Goal: Task Accomplishment & Management: Complete application form

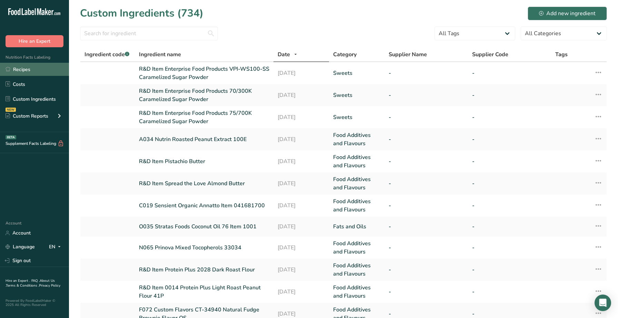
click at [28, 72] on link "Recipes" at bounding box center [34, 69] width 69 height 13
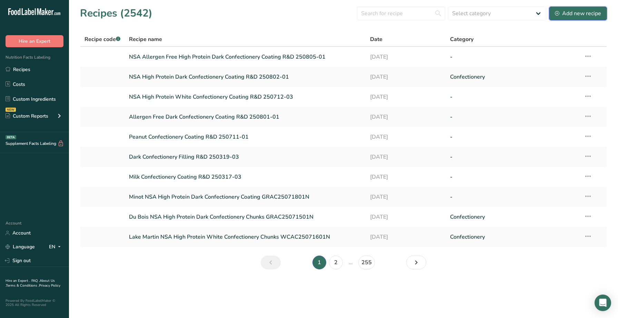
click at [562, 17] on div "Add new recipe" at bounding box center [578, 13] width 46 height 8
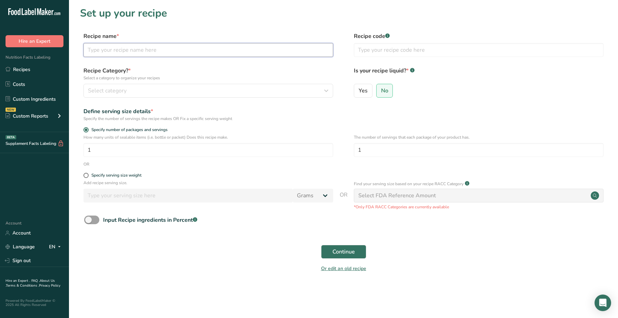
click at [235, 57] on input "text" at bounding box center [208, 50] width 250 height 14
type input "H"
click at [383, 59] on div "Recipe code .a-a{fill:#347362;}.b-a{fill:#fff;}" at bounding box center [479, 46] width 250 height 29
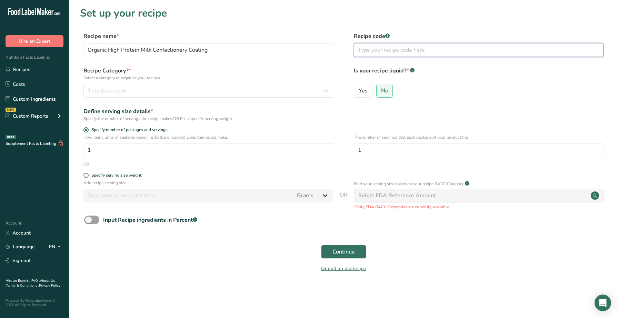
click at [383, 54] on input "text" at bounding box center [479, 50] width 250 height 14
click at [250, 54] on input "Organic High Protein Milk Confectionery Coating" at bounding box center [208, 50] width 250 height 14
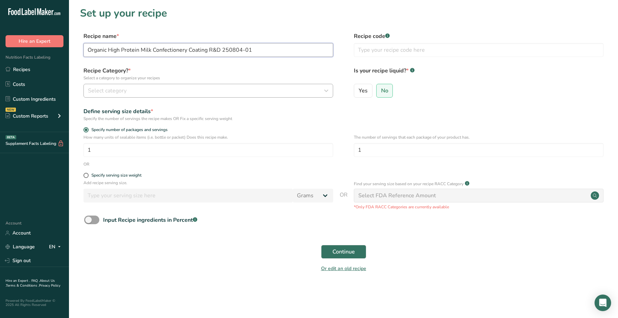
type input "Organic High Protein Milk Confectionery Coating R&D 250804-01"
click at [209, 95] on button "Select category" at bounding box center [208, 91] width 250 height 14
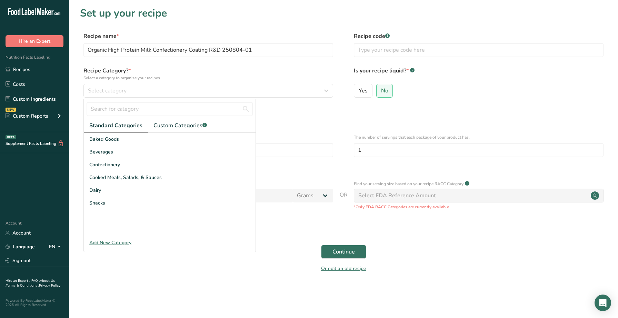
click at [240, 71] on label "Recipe Category? * Select a category to organize your recipes" at bounding box center [208, 74] width 250 height 14
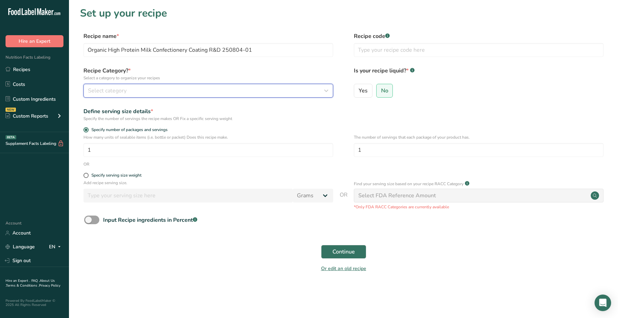
click at [233, 93] on div "Select category" at bounding box center [206, 91] width 236 height 8
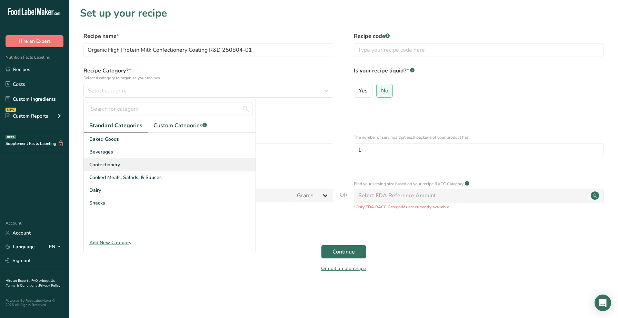
click at [124, 168] on div "Confectionery" at bounding box center [170, 164] width 172 height 13
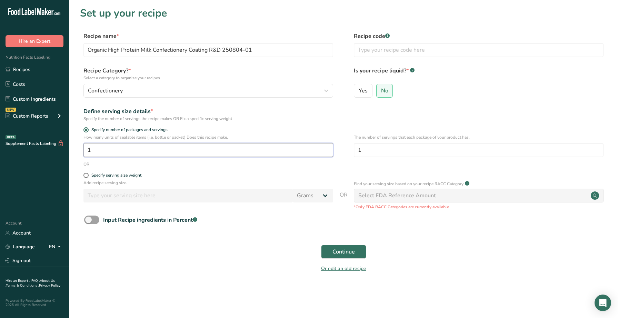
click at [244, 155] on input "1" at bounding box center [208, 150] width 250 height 14
click at [188, 180] on p "Add recipe serving size." at bounding box center [208, 183] width 250 height 6
click at [139, 171] on form "Recipe name * Organic High Protein Milk Confectionery Coating R&D 250804-01 Rec…" at bounding box center [343, 154] width 527 height 244
click at [135, 173] on div "Specify serving size weight" at bounding box center [116, 175] width 50 height 5
click at [88, 173] on input "Specify serving size weight" at bounding box center [85, 175] width 4 height 4
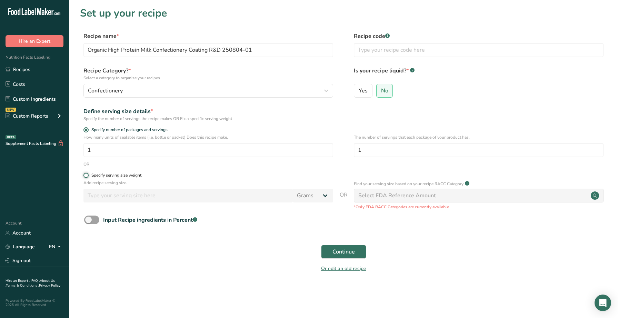
radio input "true"
radio input "false"
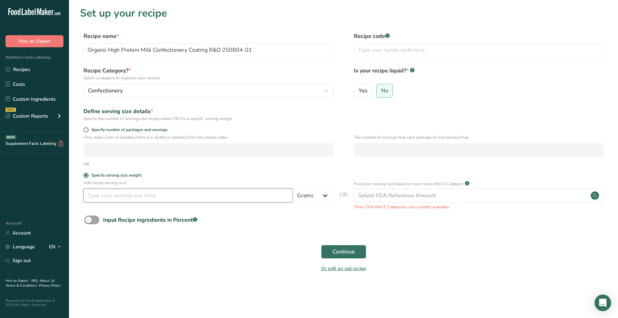
click at [138, 199] on input "number" at bounding box center [187, 196] width 209 height 14
type input "100"
click at [350, 249] on span "Continue" at bounding box center [343, 252] width 22 height 8
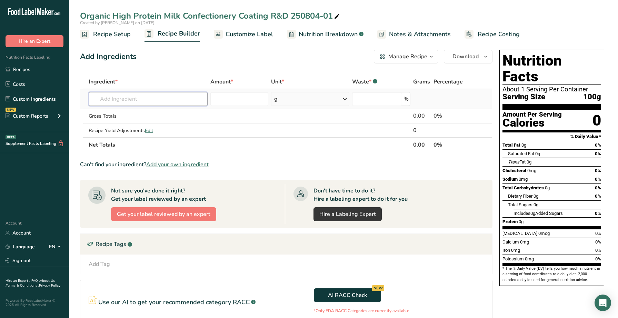
click at [190, 97] on input "text" at bounding box center [148, 99] width 119 height 14
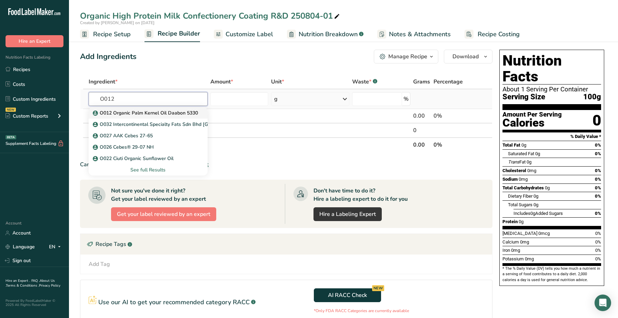
type input "O012"
click at [108, 113] on p "O012 Organic Palm Kernel Oil Daabon 5330" at bounding box center [146, 112] width 104 height 7
type input "O012 Organic Palm Kernel Oil Daabon 5330"
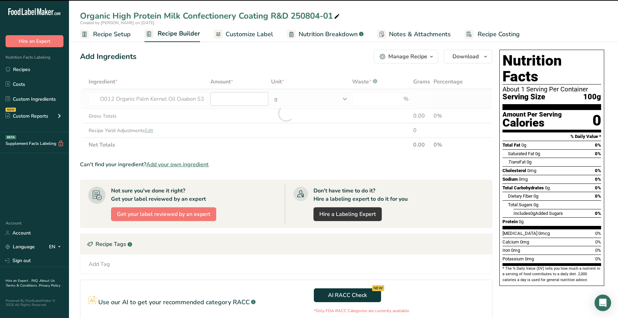
type input "0"
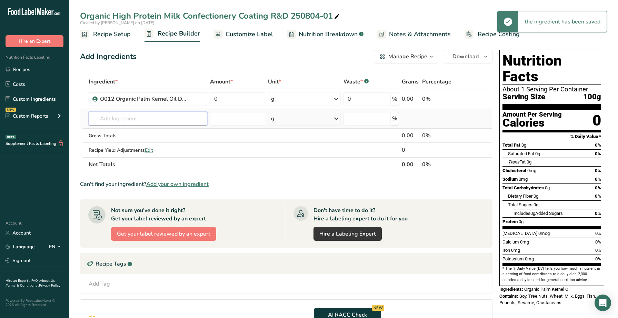
click at [192, 119] on input "text" at bounding box center [148, 119] width 119 height 14
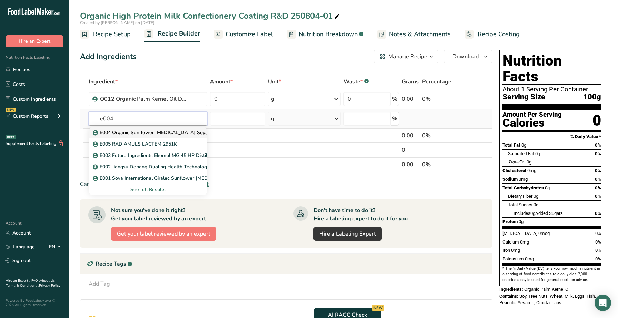
type input "e004"
click at [181, 135] on p "E004 Organic Sunflower [MEDICAL_DATA] Soya International" at bounding box center [165, 132] width 143 height 7
type input "E004 Organic Sunflower [MEDICAL_DATA] Soya International"
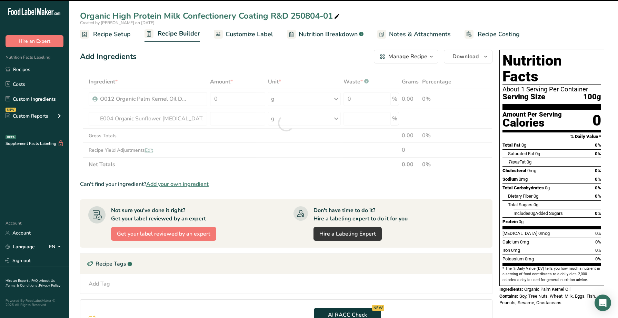
type input "0"
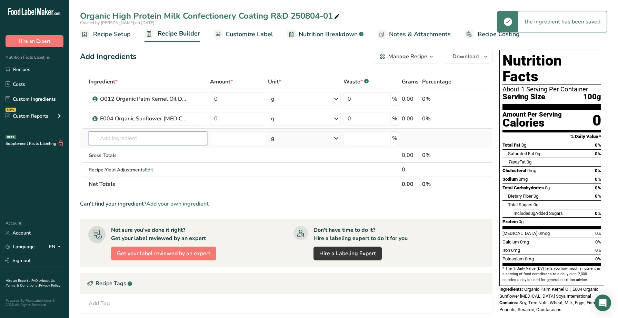
click at [139, 133] on input "text" at bounding box center [148, 138] width 119 height 14
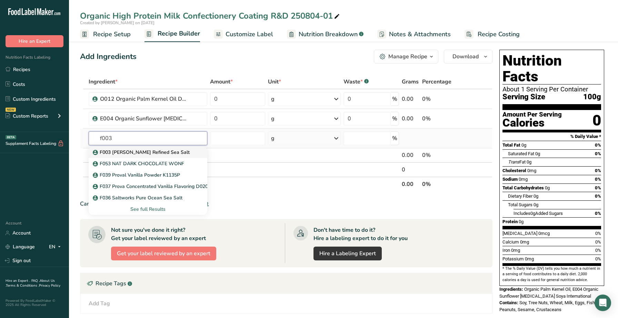
type input "f003"
click at [140, 151] on p "F003 [PERSON_NAME] Refined Sea Salt" at bounding box center [141, 152] width 95 height 7
type input "F003 [PERSON_NAME] Refined Sea Salt"
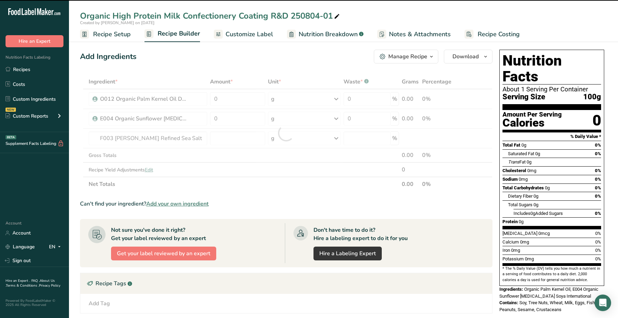
type input "0"
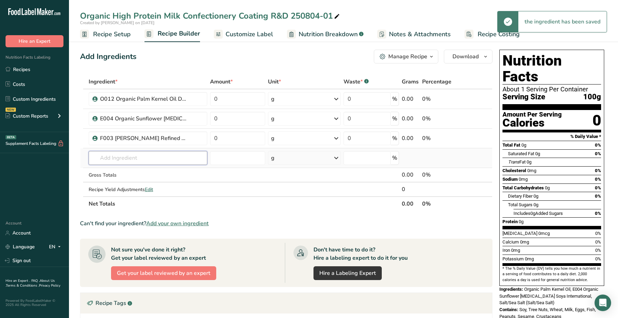
click at [135, 153] on input "text" at bounding box center [148, 158] width 119 height 14
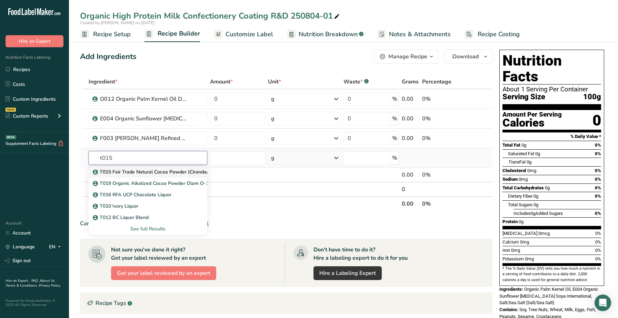
type input "t015"
click at [137, 167] on link "T015 Fair Trade Natural Cocoa Powder (Ciranda/Muccu Pitue)" at bounding box center [148, 171] width 119 height 11
type input "T015 Fair Trade Natural Cocoa Powder (Ciranda/Muccu Pitue)"
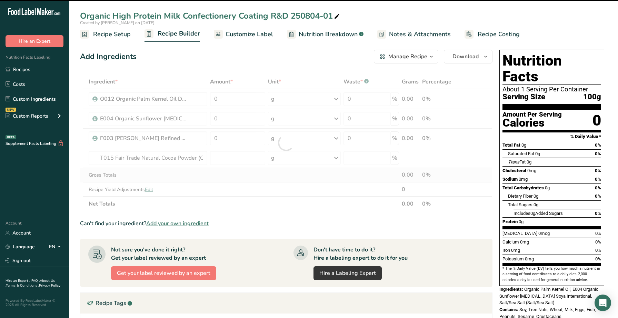
type input "0"
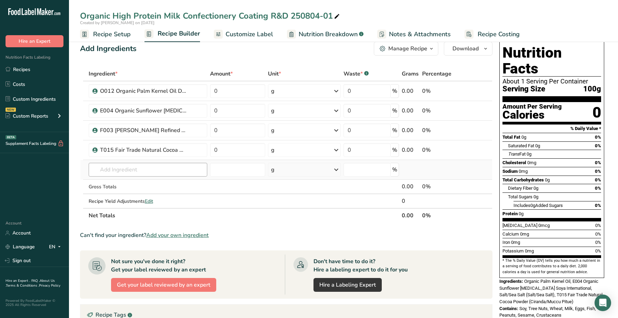
scroll to position [9, 0]
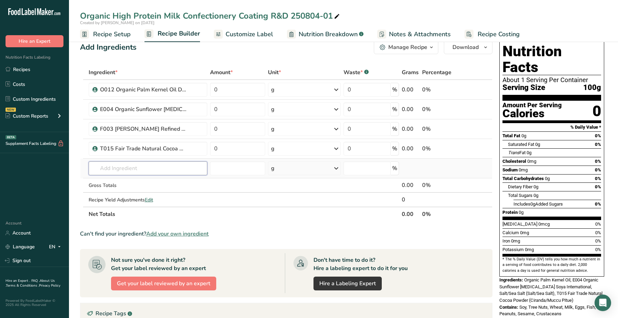
click at [174, 171] on input "text" at bounding box center [148, 168] width 119 height 14
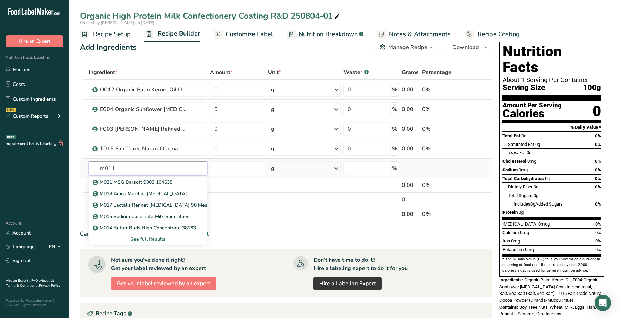
drag, startPoint x: 104, startPoint y: 169, endPoint x: 100, endPoint y: 169, distance: 4.1
click at [100, 169] on input "m011" at bounding box center [148, 168] width 119 height 14
click at [131, 173] on input "M011" at bounding box center [148, 168] width 119 height 14
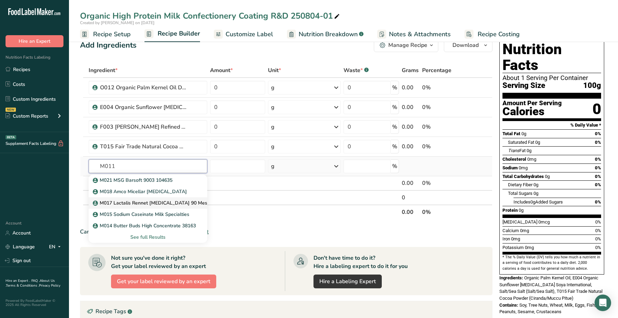
scroll to position [10, 0]
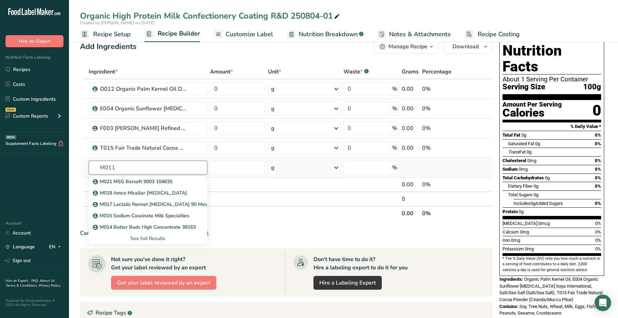
click at [135, 169] on input "M011" at bounding box center [148, 168] width 119 height 14
type input "M011"
click at [146, 236] on div "See full Results" at bounding box center [148, 238] width 108 height 7
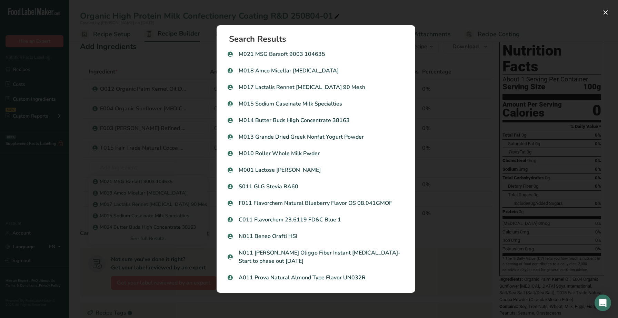
click at [194, 263] on div "Search results modal" at bounding box center [309, 159] width 618 height 318
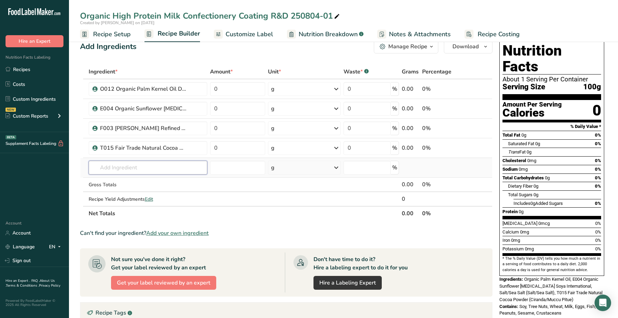
click at [157, 167] on input "text" at bounding box center [148, 168] width 119 height 14
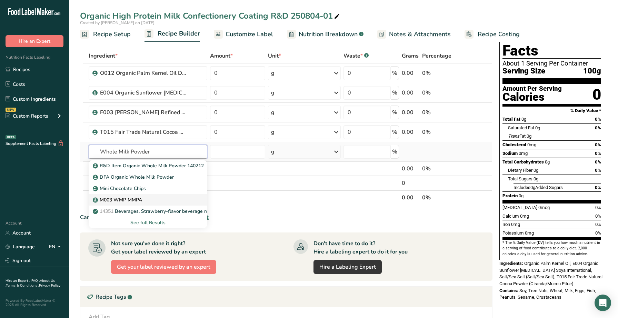
scroll to position [26, 0]
type input "Whole Milk Powder"
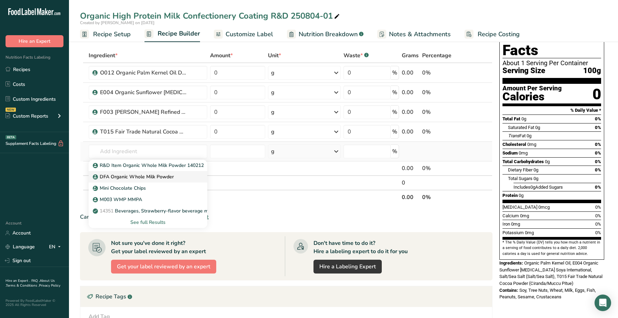
click at [157, 177] on p "DFA Organic Whole Milk Powder" at bounding box center [134, 176] width 80 height 7
type input "DFA Organic Whole Milk Powder"
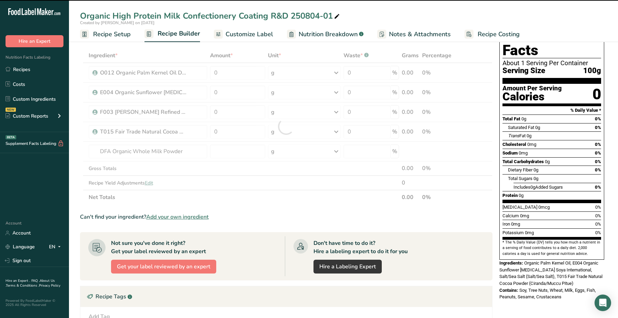
type input "0"
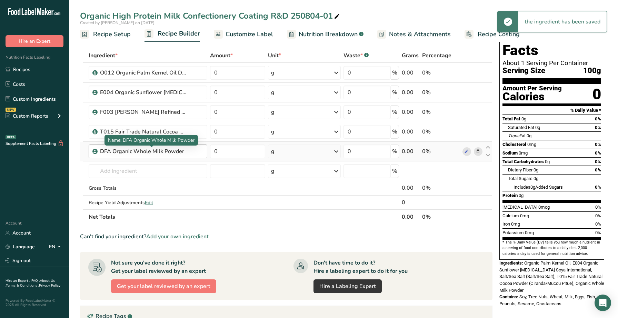
click at [147, 153] on div "DFA Organic Whole Milk Powder" at bounding box center [143, 151] width 86 height 8
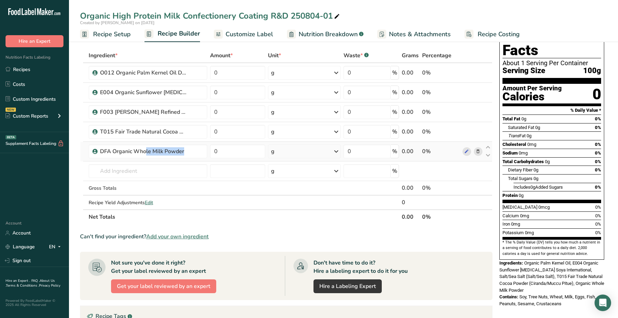
click at [477, 153] on icon at bounding box center [477, 151] width 5 height 7
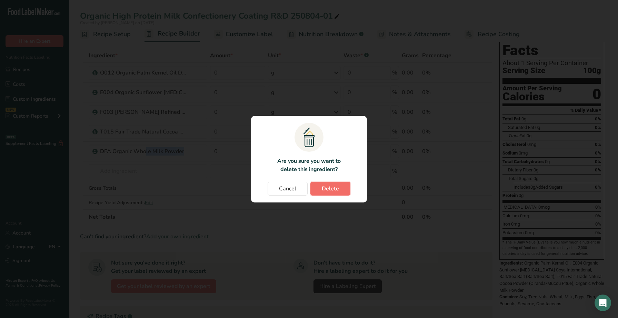
click at [319, 182] on button "Delete" at bounding box center [330, 189] width 40 height 14
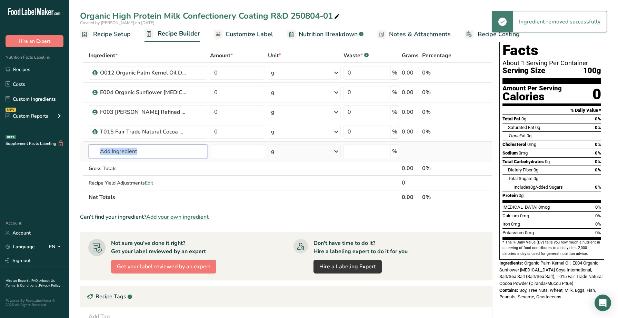
click at [158, 154] on input "text" at bounding box center [148, 151] width 119 height 14
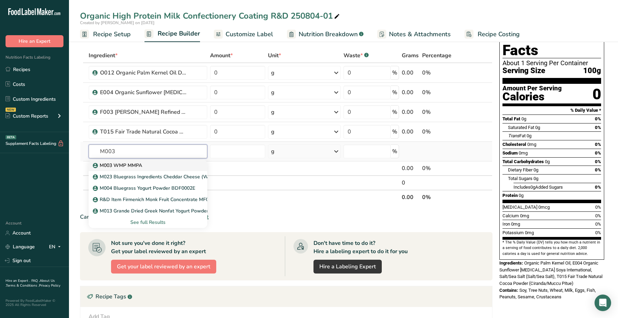
type input "M003"
click at [151, 167] on div "M003 WMP MMPA" at bounding box center [142, 165] width 97 height 7
type input "M003 WMP MMPA"
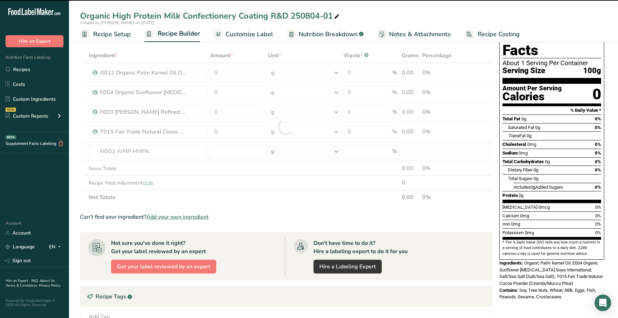
type input "0"
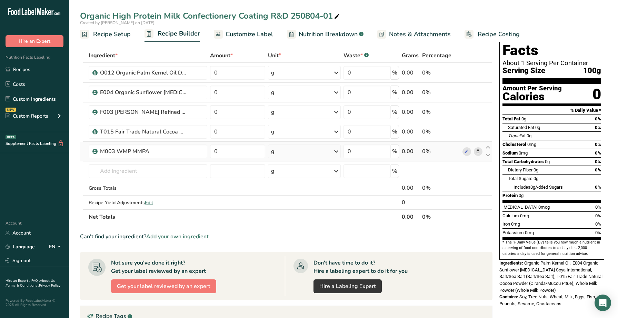
click at [168, 161] on td "M003 WMP MMPA" at bounding box center [147, 152] width 121 height 20
click at [158, 175] on input "text" at bounding box center [148, 171] width 119 height 14
click at [102, 171] on input "s28" at bounding box center [148, 171] width 119 height 14
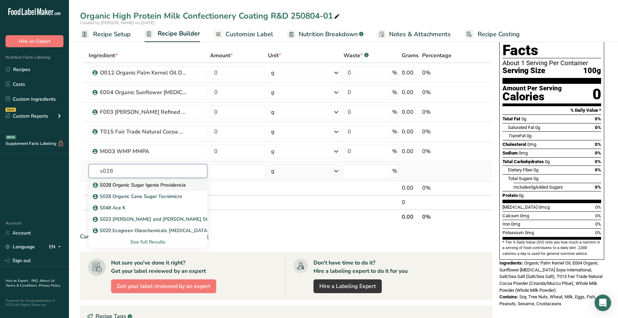
type input "s028"
click at [163, 188] on p "S028 Organic Sugar Igenio Providencia" at bounding box center [140, 184] width 92 height 7
type input "S028 Organic Sugar Igenio Providencia"
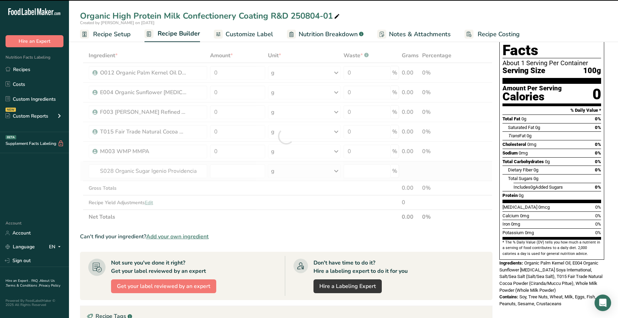
type input "0"
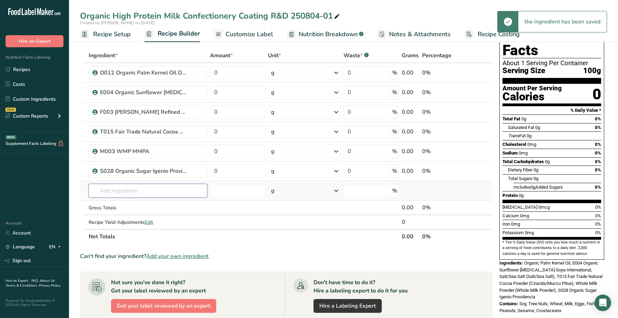
click at [144, 184] on input "text" at bounding box center [148, 191] width 119 height 14
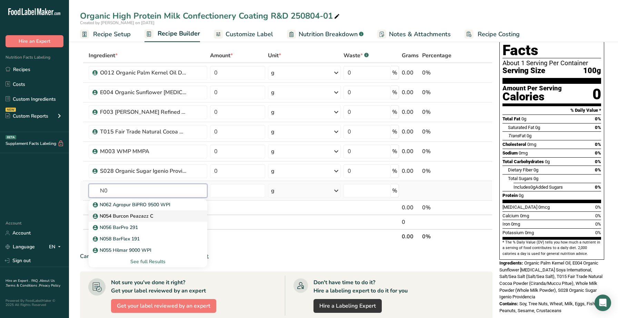
type input "N"
type input "MPI"
click at [149, 258] on div "See full Results" at bounding box center [148, 261] width 108 height 7
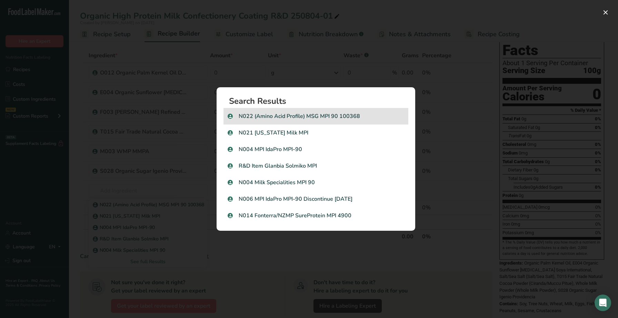
click at [327, 118] on p "N022 (Amino Acid Profile) MSG MPI 90 100368" at bounding box center [316, 116] width 177 height 8
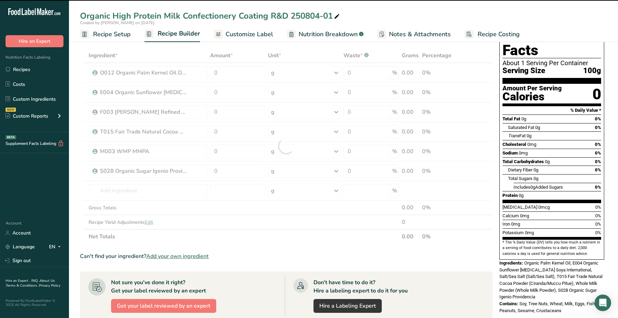
type input "0"
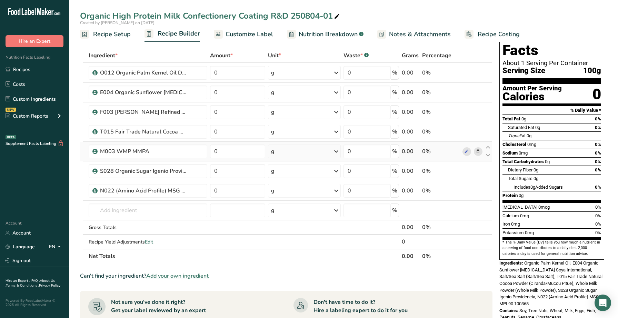
click at [477, 151] on icon at bounding box center [477, 151] width 5 height 7
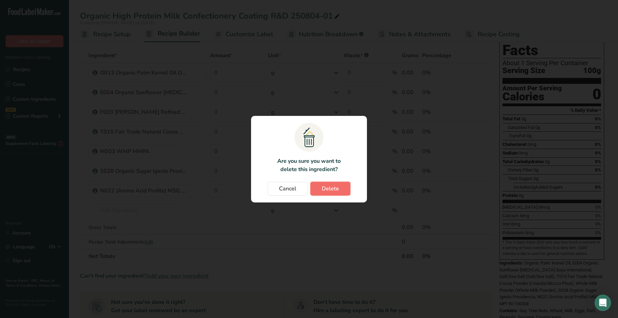
click at [316, 190] on button "Delete" at bounding box center [330, 189] width 40 height 14
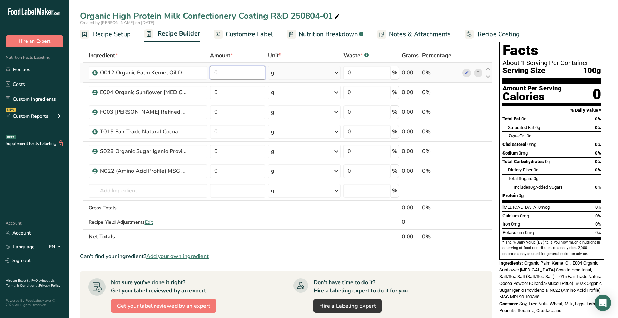
click at [238, 73] on input "0" at bounding box center [237, 73] width 55 height 14
type input "27.5"
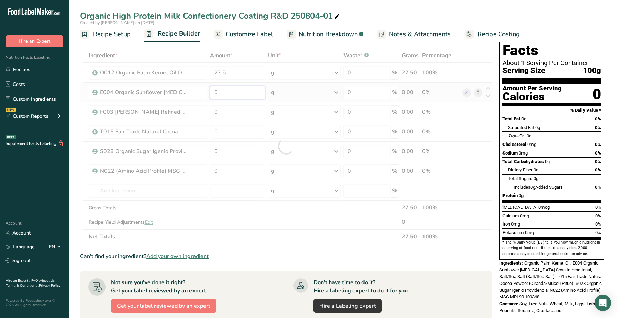
click at [249, 95] on div "Ingredient * Amount * Unit * Waste * .a-a{fill:#347362;}.b-a{fill:#fff;} Grams …" at bounding box center [286, 145] width 412 height 195
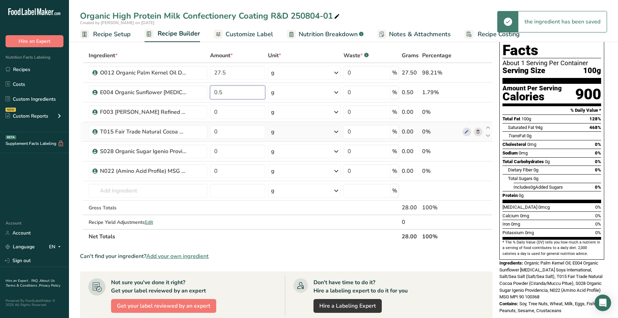
type input "0.5"
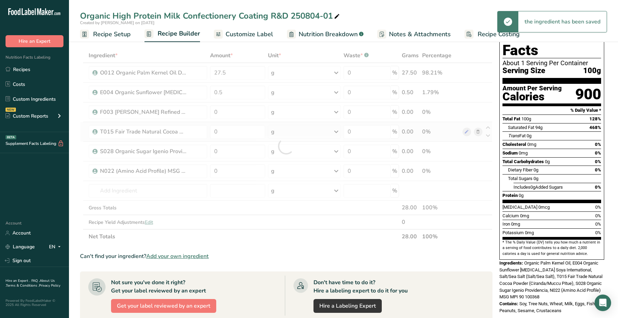
click at [244, 122] on div "Ingredient * Amount * Unit * Waste * .a-a{fill:#347362;}.b-a{fill:#fff;} Grams …" at bounding box center [286, 145] width 412 height 195
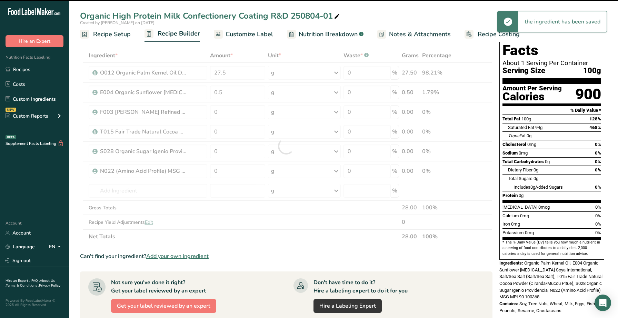
click at [244, 116] on div at bounding box center [286, 145] width 412 height 195
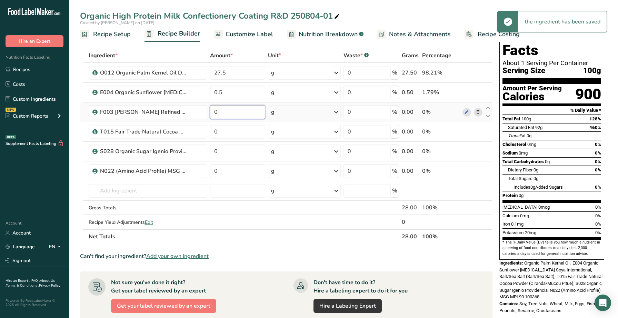
click at [241, 111] on input "0" at bounding box center [237, 112] width 55 height 14
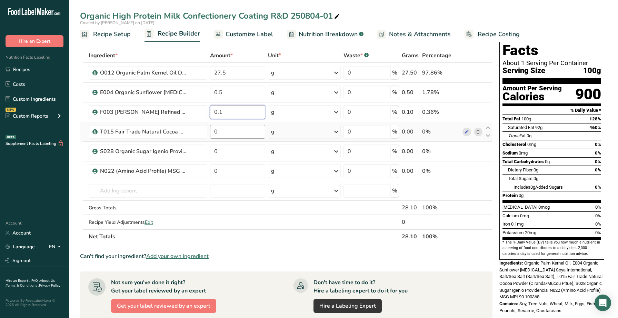
type input "0.1"
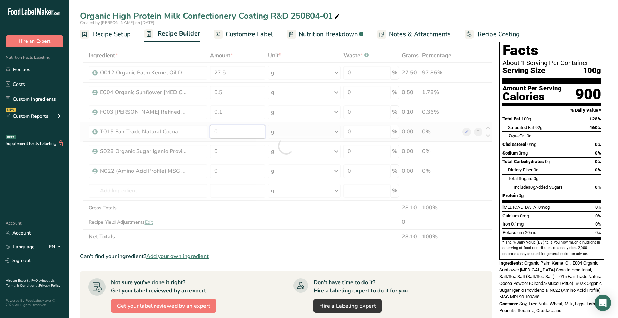
click at [233, 132] on div "Ingredient * Amount * Unit * Waste * .a-a{fill:#347362;}.b-a{fill:#fff;} Grams …" at bounding box center [286, 145] width 412 height 195
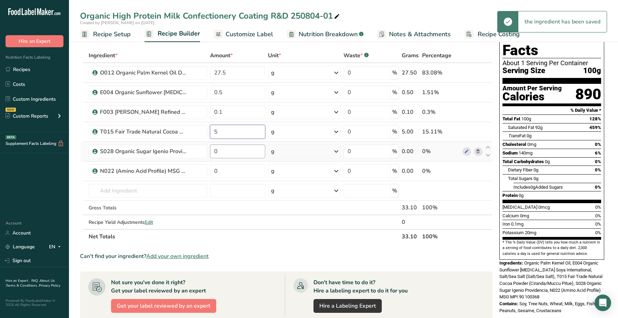
type input "5"
click at [229, 148] on div "Ingredient * Amount * Unit * Waste * .a-a{fill:#347362;}.b-a{fill:#fff;} Grams …" at bounding box center [286, 145] width 412 height 195
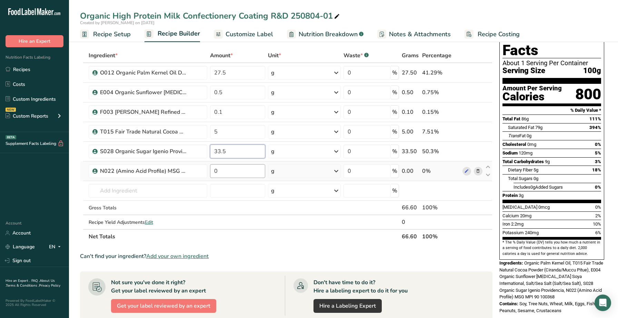
type input "33.5"
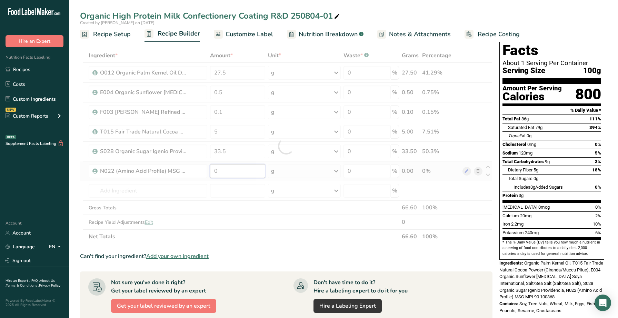
click at [227, 171] on div "Ingredient * Amount * Unit * Waste * .a-a{fill:#347362;}.b-a{fill:#fff;} Grams …" at bounding box center [286, 145] width 412 height 195
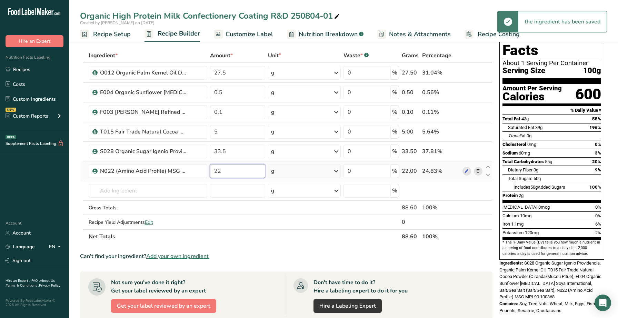
type input "2"
type input "33.4"
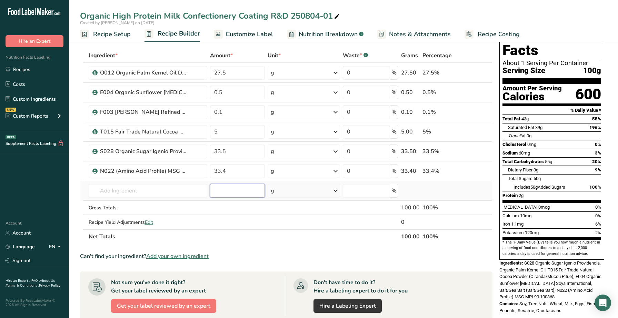
click at [254, 188] on div "Ingredient * Amount * Unit * Waste * .a-a{fill:#347362;}.b-a{fill:#fff;} Grams …" at bounding box center [286, 145] width 412 height 195
click at [262, 36] on span "Customize Label" at bounding box center [249, 34] width 48 height 9
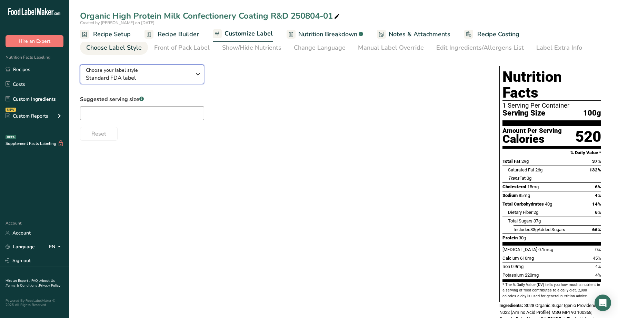
click at [196, 77] on icon "button" at bounding box center [198, 74] width 8 height 12
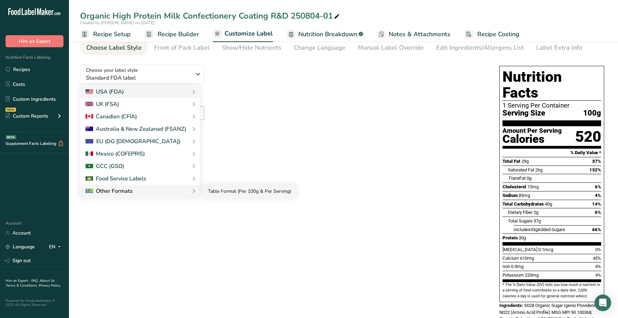
click at [210, 189] on link "Table Format (Per 100g & Per Serving)" at bounding box center [249, 191] width 94 height 13
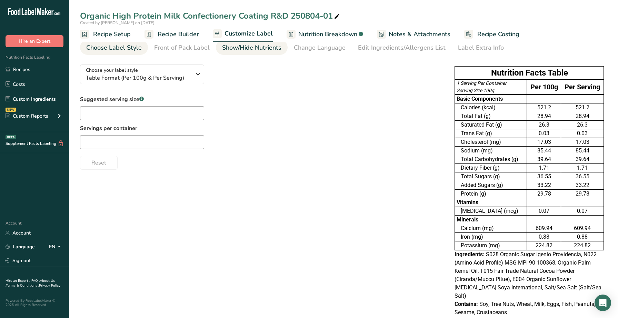
click at [252, 48] on div "Show/Hide Nutrients" at bounding box center [251, 47] width 59 height 9
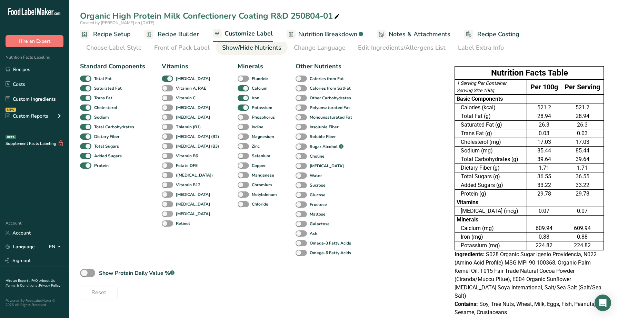
click at [165, 214] on span at bounding box center [167, 214] width 11 height 7
click at [165, 214] on input "[MEDICAL_DATA]" at bounding box center [164, 213] width 4 height 4
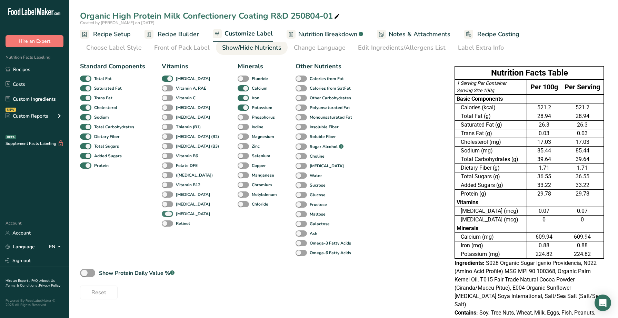
click at [165, 214] on span at bounding box center [167, 214] width 11 height 7
click at [165, 214] on input "[MEDICAL_DATA]" at bounding box center [164, 213] width 4 height 4
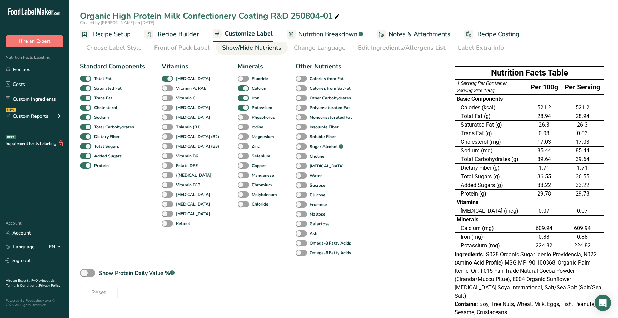
click at [166, 219] on div "Retinol" at bounding box center [169, 224] width 15 height 10
click at [167, 212] on span at bounding box center [167, 214] width 11 height 7
click at [166, 212] on input "[MEDICAL_DATA]" at bounding box center [164, 213] width 4 height 4
checkbox input "true"
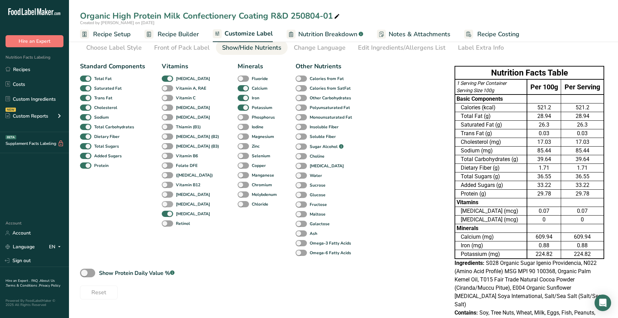
click at [167, 201] on span at bounding box center [167, 204] width 11 height 7
click at [166, 202] on input "[MEDICAL_DATA]" at bounding box center [164, 204] width 4 height 4
checkbox input "true"
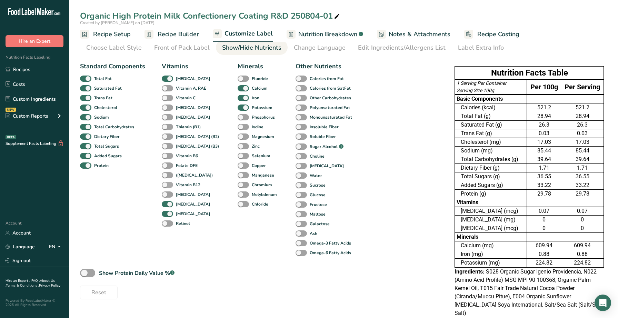
click at [168, 188] on span at bounding box center [167, 185] width 11 height 7
click at [166, 187] on input "Vitamin B12" at bounding box center [164, 184] width 4 height 4
checkbox input "true"
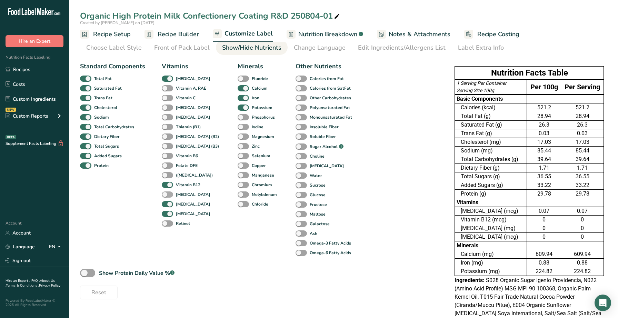
click at [168, 193] on span at bounding box center [167, 194] width 11 height 7
click at [166, 193] on input "[MEDICAL_DATA]" at bounding box center [164, 194] width 4 height 4
checkbox input "true"
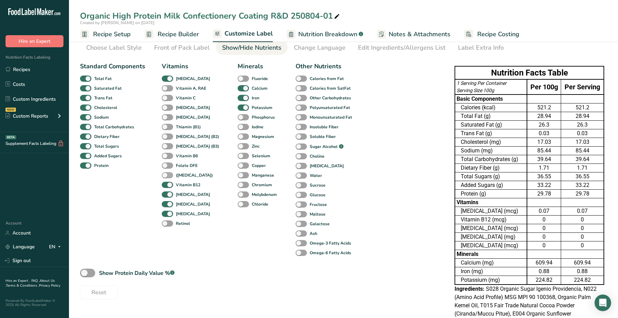
click at [168, 175] on span at bounding box center [167, 175] width 11 height 7
click at [166, 175] on input "([MEDICAL_DATA])" at bounding box center [164, 175] width 4 height 4
checkbox input "true"
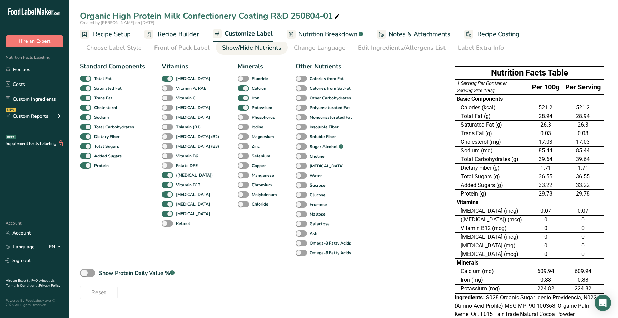
click at [168, 162] on span at bounding box center [167, 165] width 11 height 7
click at [166, 163] on input "Folate DFE" at bounding box center [164, 165] width 4 height 4
checkbox input "true"
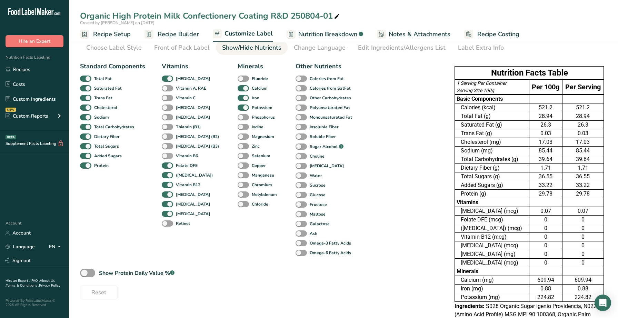
click at [168, 153] on span at bounding box center [167, 156] width 11 height 7
click at [166, 153] on input "Vitamin B6" at bounding box center [164, 155] width 4 height 4
checkbox input "true"
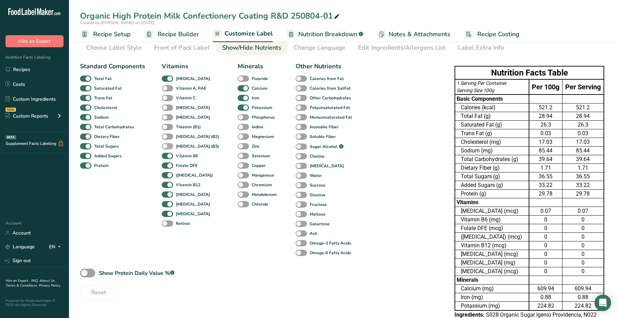
click at [168, 144] on span at bounding box center [167, 146] width 11 height 7
click at [166, 144] on input "[MEDICAL_DATA] (B3)" at bounding box center [164, 146] width 4 height 4
checkbox input "true"
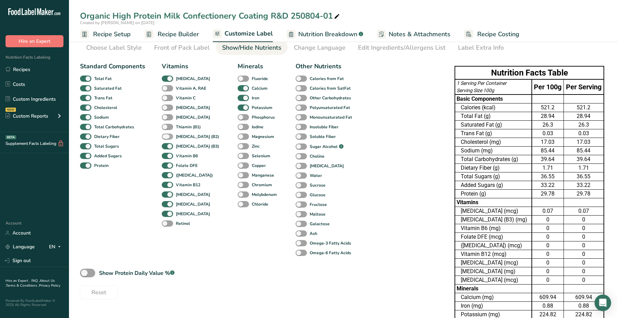
click at [168, 134] on span at bounding box center [167, 136] width 11 height 7
click at [166, 134] on input "[MEDICAL_DATA] (B2)" at bounding box center [164, 136] width 4 height 4
checkbox input "true"
click at [168, 128] on span at bounding box center [167, 127] width 11 height 7
click at [166, 128] on input "Thiamin (B1)" at bounding box center [164, 126] width 4 height 4
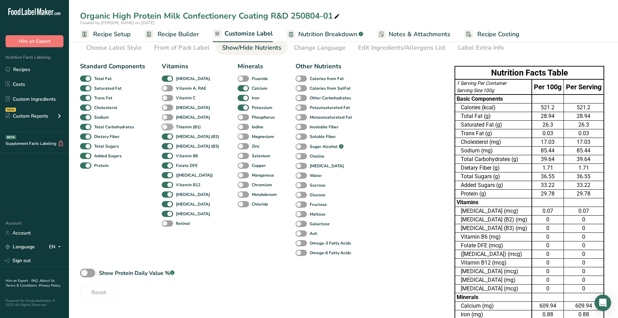
checkbox input "true"
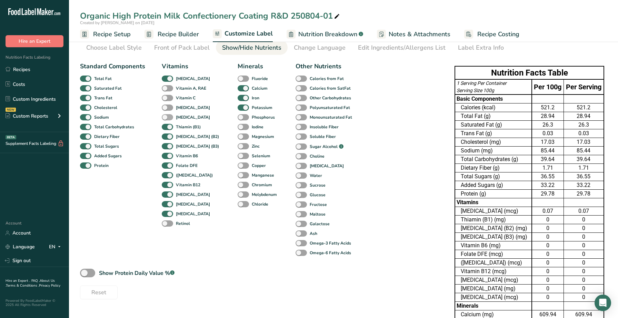
click at [168, 116] on span at bounding box center [167, 117] width 11 height 7
click at [166, 116] on input "[MEDICAL_DATA]" at bounding box center [164, 117] width 4 height 4
checkbox input "true"
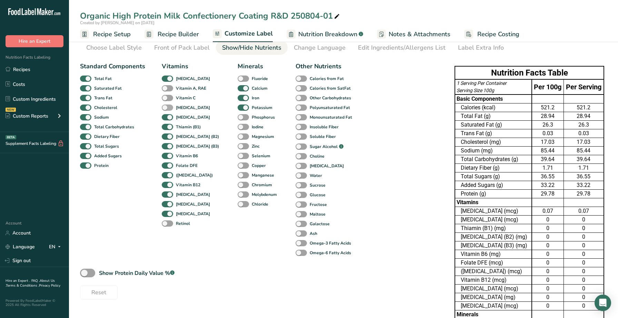
click at [170, 106] on span at bounding box center [167, 107] width 11 height 7
click at [166, 106] on input "[MEDICAL_DATA]" at bounding box center [164, 107] width 4 height 4
checkbox input "true"
click at [170, 99] on span at bounding box center [167, 98] width 11 height 7
click at [166, 99] on input "Vitamin C" at bounding box center [164, 97] width 4 height 4
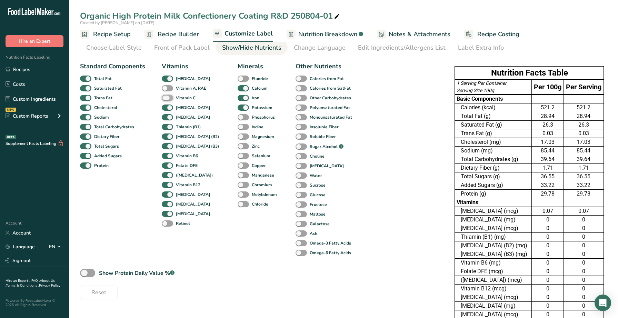
checkbox input "true"
click at [170, 84] on div "Vitamin A, RAE" at bounding box center [169, 88] width 15 height 10
click at [171, 89] on span at bounding box center [167, 88] width 11 height 7
click at [166, 89] on input "Vitamin A, RAE" at bounding box center [164, 88] width 4 height 4
checkbox input "true"
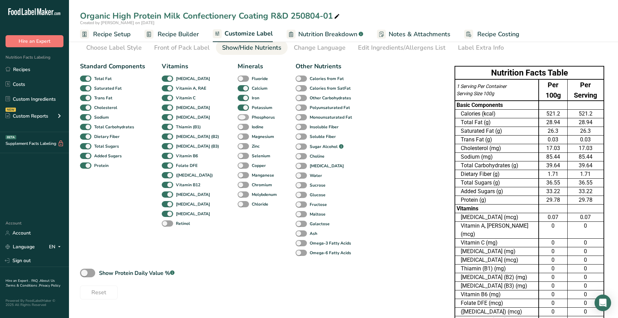
click at [238, 118] on span at bounding box center [243, 117] width 11 height 7
click at [238, 118] on input "Phosphorus" at bounding box center [240, 117] width 4 height 4
checkbox input "true"
click at [238, 128] on span at bounding box center [243, 127] width 11 height 7
click at [238, 128] on input "Iodine" at bounding box center [240, 126] width 4 height 4
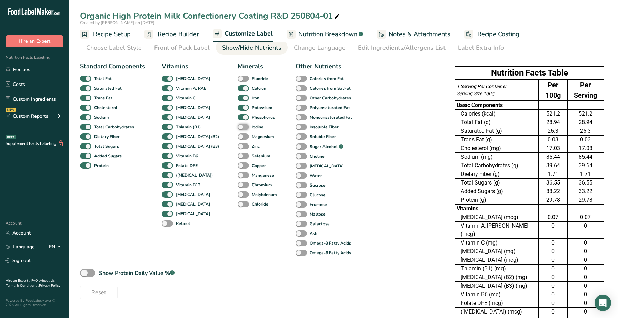
checkbox input "true"
click at [238, 137] on span at bounding box center [243, 136] width 11 height 7
click at [238, 137] on input "Magnesium" at bounding box center [240, 136] width 4 height 4
checkbox input "true"
click at [238, 144] on span at bounding box center [243, 146] width 11 height 7
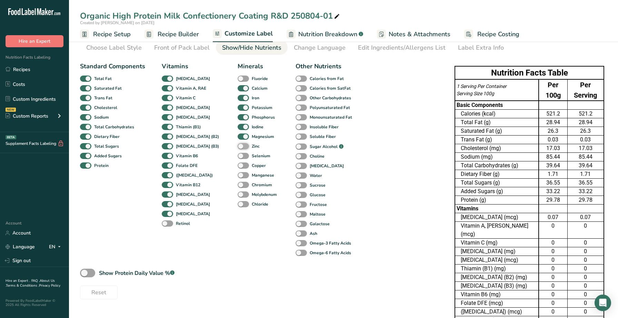
click at [238, 144] on input "Zinc" at bounding box center [240, 146] width 4 height 4
checkbox input "true"
click at [238, 154] on span at bounding box center [243, 156] width 11 height 7
click at [238, 154] on input "Selenium" at bounding box center [240, 155] width 4 height 4
checkbox input "true"
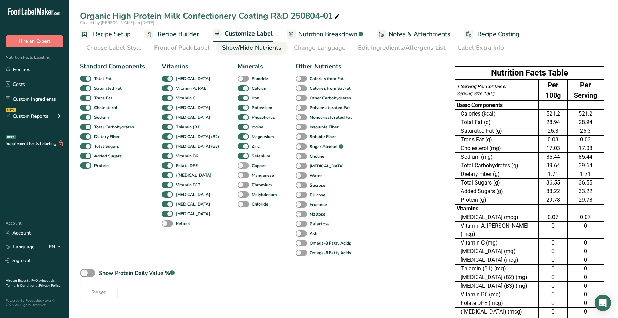
click at [238, 162] on span at bounding box center [243, 165] width 11 height 7
click at [238, 163] on input "Copper" at bounding box center [240, 165] width 4 height 4
checkbox input "true"
click at [238, 174] on span at bounding box center [243, 175] width 11 height 7
click at [238, 174] on input "Manganese" at bounding box center [240, 175] width 4 height 4
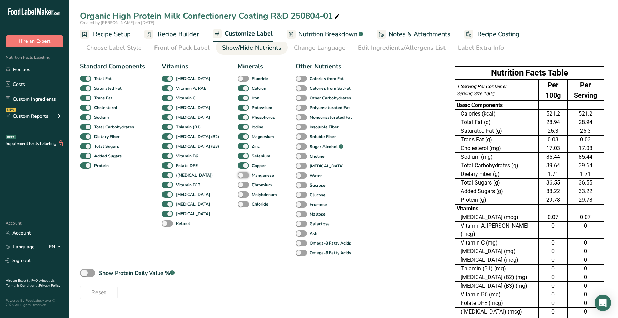
checkbox input "true"
click at [295, 255] on span at bounding box center [300, 253] width 11 height 7
click at [295, 255] on input "Omega-6 Fatty Acids" at bounding box center [297, 252] width 4 height 4
click at [295, 255] on span at bounding box center [300, 253] width 11 height 7
click at [295, 255] on input "Omega-6 Fatty Acids" at bounding box center [297, 252] width 4 height 4
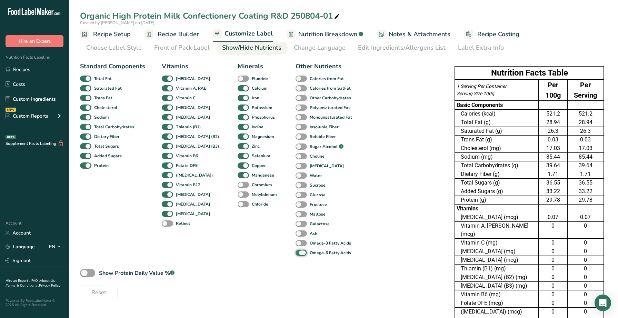
checkbox input "false"
click at [295, 232] on span at bounding box center [300, 233] width 11 height 7
click at [295, 232] on input "Ash" at bounding box center [297, 233] width 4 height 4
checkbox input "true"
click at [295, 224] on span at bounding box center [300, 224] width 11 height 7
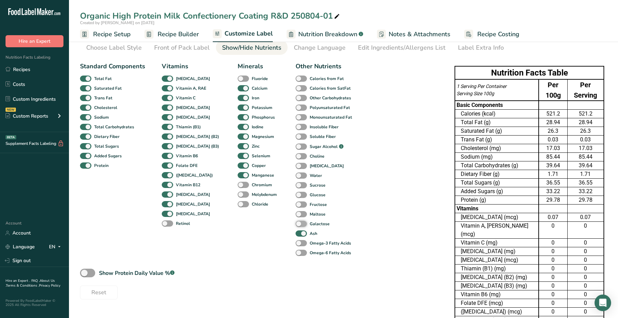
click at [295, 224] on input "Galactose" at bounding box center [297, 223] width 4 height 4
click at [295, 225] on span at bounding box center [300, 224] width 11 height 7
click at [295, 225] on input "Galactose" at bounding box center [297, 223] width 4 height 4
checkbox input "false"
click at [295, 186] on span at bounding box center [300, 185] width 11 height 7
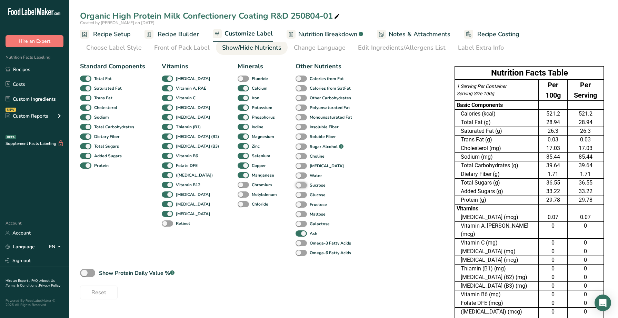
click at [295, 186] on input "Sucrose" at bounding box center [297, 185] width 4 height 4
checkbox input "true"
click at [295, 169] on div "[MEDICAL_DATA]" at bounding box center [302, 166] width 15 height 10
click at [295, 177] on span at bounding box center [300, 175] width 11 height 7
click at [295, 177] on input "Water" at bounding box center [297, 175] width 4 height 4
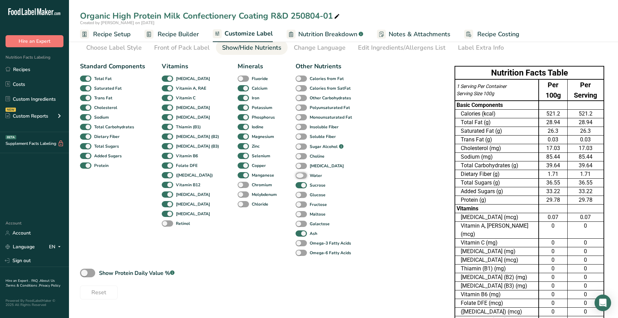
checkbox input "true"
click at [295, 160] on div "Choline" at bounding box center [302, 156] width 15 height 10
click at [295, 165] on span at bounding box center [300, 166] width 11 height 7
click at [295, 165] on input "[MEDICAL_DATA]" at bounding box center [297, 165] width 4 height 4
checkbox input "true"
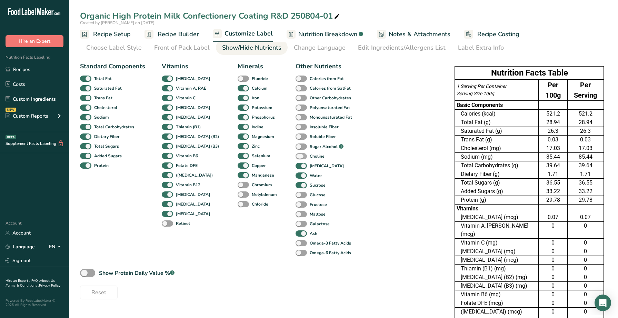
click at [295, 157] on span at bounding box center [300, 156] width 11 height 7
click at [295, 157] on input "Choline" at bounding box center [297, 156] width 4 height 4
checkbox input "true"
click at [295, 169] on div "[MEDICAL_DATA]" at bounding box center [302, 166] width 15 height 10
click at [295, 168] on span at bounding box center [300, 166] width 11 height 7
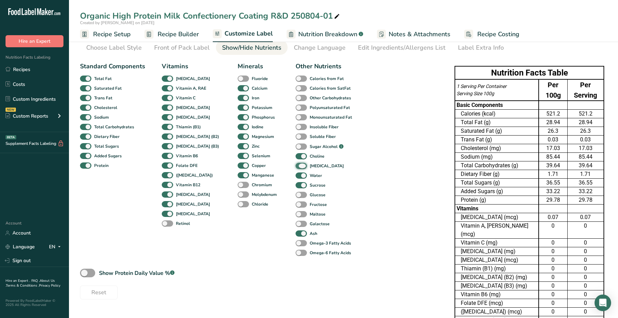
click at [295, 168] on input "[MEDICAL_DATA]" at bounding box center [297, 165] width 4 height 4
click at [295, 165] on span at bounding box center [300, 166] width 11 height 7
click at [295, 165] on input "[MEDICAL_DATA]" at bounding box center [297, 165] width 4 height 4
checkbox input "true"
click at [295, 145] on span at bounding box center [300, 146] width 11 height 7
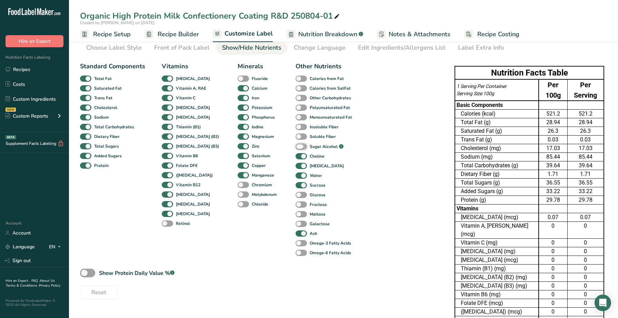
click at [295, 145] on input "Sugar Alcohol .a-a{fill:#347362;}.b-a{fill:#fff;}" at bounding box center [297, 146] width 4 height 4
checkbox input "true"
click at [295, 136] on span at bounding box center [300, 136] width 11 height 7
click at [295, 136] on input "Soluble Fiber" at bounding box center [297, 136] width 4 height 4
checkbox input "true"
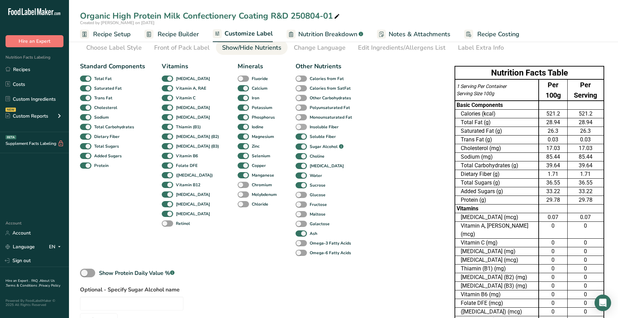
click at [295, 129] on span at bounding box center [300, 127] width 11 height 7
click at [295, 129] on input "Insoluble Fiber" at bounding box center [297, 126] width 4 height 4
checkbox input "true"
click at [295, 116] on span at bounding box center [300, 117] width 11 height 7
click at [295, 116] on input "Monounsaturated Fat" at bounding box center [297, 117] width 4 height 4
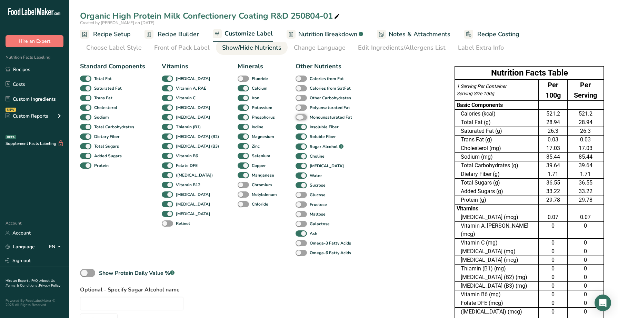
checkbox input "true"
click at [295, 108] on span at bounding box center [300, 107] width 11 height 7
click at [295, 108] on input "Polyunsaturated Fat" at bounding box center [297, 107] width 4 height 4
checkbox input "true"
click at [295, 100] on span at bounding box center [300, 98] width 11 height 7
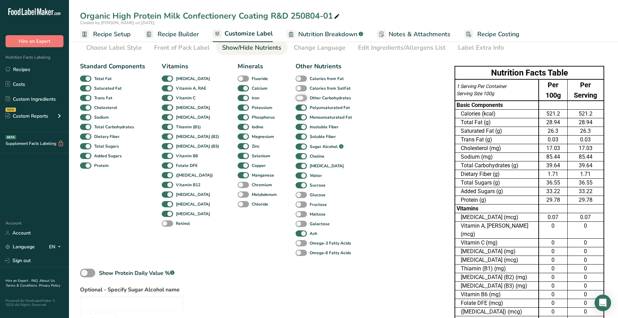
click at [295, 100] on input "Other Carbohydrates" at bounding box center [297, 97] width 4 height 4
checkbox input "true"
click at [295, 91] on div "Calories from SatFat" at bounding box center [302, 88] width 15 height 10
click at [295, 85] on span at bounding box center [300, 88] width 11 height 7
click at [295, 86] on input "Calories from SatFat" at bounding box center [297, 88] width 4 height 4
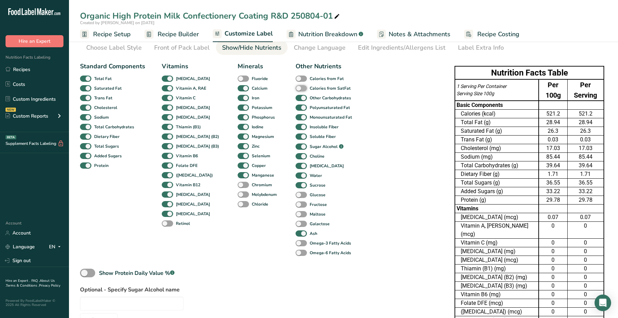
checkbox input "true"
click at [295, 79] on span at bounding box center [300, 78] width 11 height 7
click at [295, 79] on input "Calories from Fat" at bounding box center [297, 78] width 4 height 4
checkbox input "true"
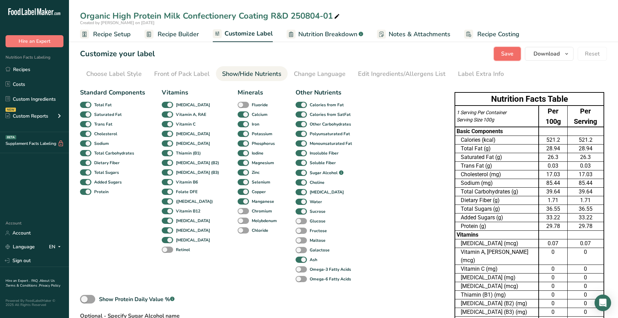
click at [501, 53] on button "Save" at bounding box center [507, 54] width 27 height 14
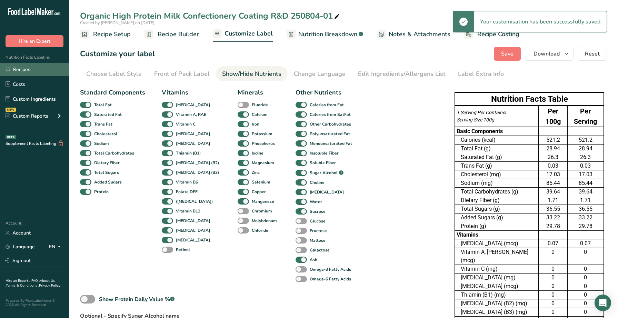
click at [47, 67] on link "Recipes" at bounding box center [34, 69] width 69 height 13
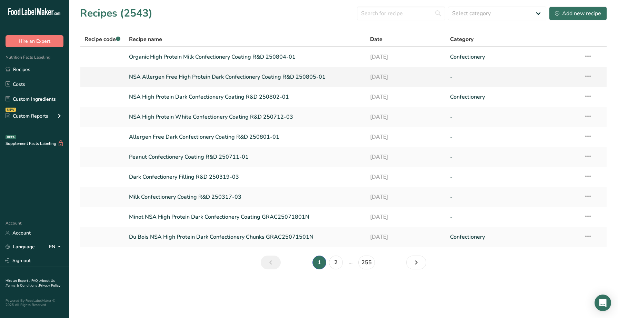
click at [202, 79] on link "NSA Allergen Free High Protein Dark Confectionery Coating R&D 250805-01" at bounding box center [245, 77] width 232 height 14
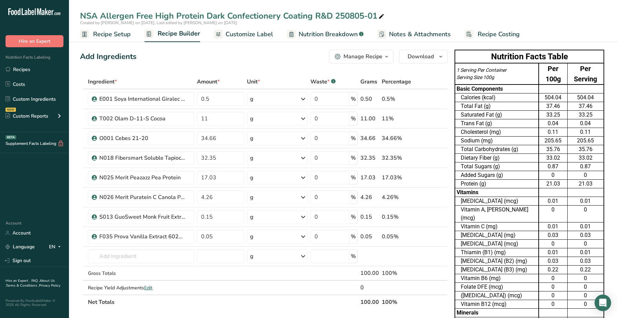
click at [230, 36] on span "Customize Label" at bounding box center [249, 34] width 48 height 9
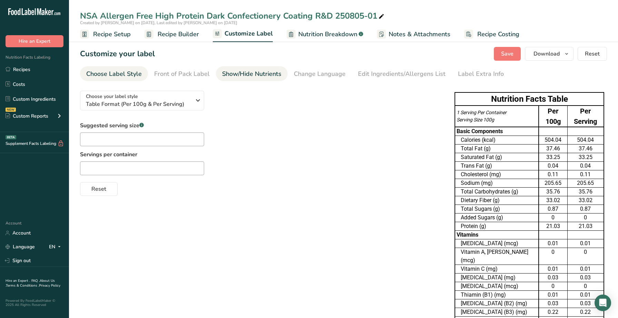
click at [239, 77] on div "Show/Hide Nutrients" at bounding box center [251, 73] width 59 height 9
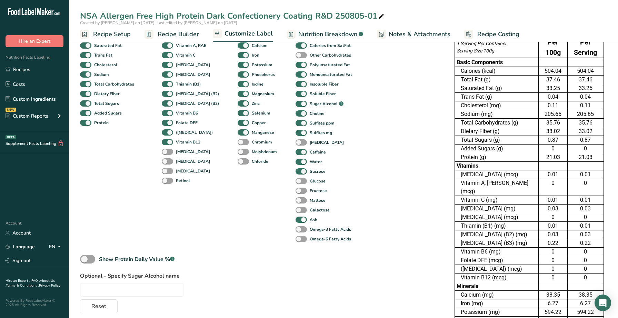
scroll to position [70, 0]
click at [39, 71] on link "Recipes" at bounding box center [34, 69] width 69 height 13
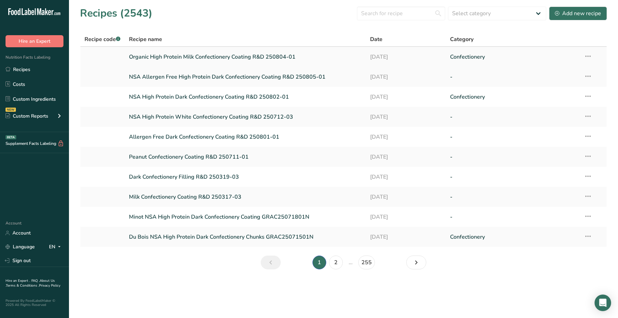
click at [234, 61] on link "Organic High Protein Milk Confectionery Coating R&D 250804-01" at bounding box center [245, 57] width 232 height 14
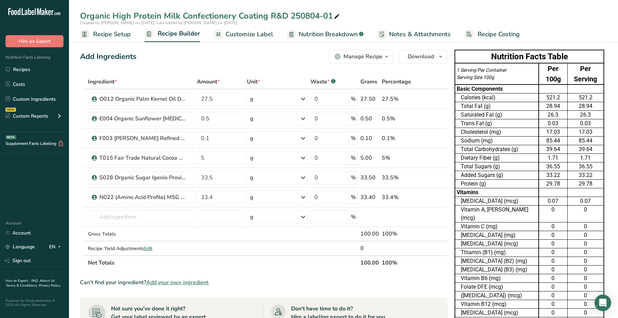
click at [244, 36] on span "Customize Label" at bounding box center [249, 34] width 48 height 9
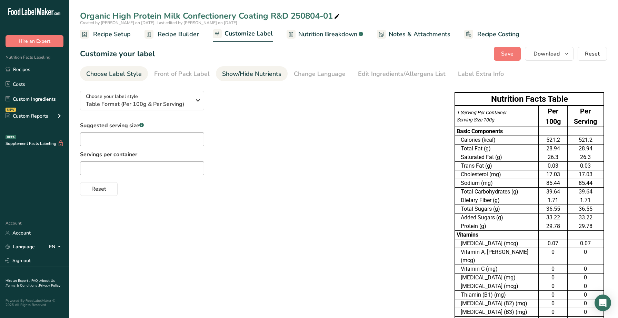
click at [249, 77] on div "Show/Hide Nutrients" at bounding box center [251, 73] width 59 height 9
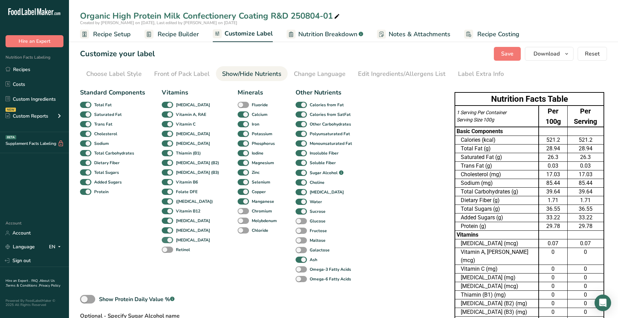
click at [172, 240] on span at bounding box center [167, 240] width 11 height 7
click at [166, 240] on input "[MEDICAL_DATA]" at bounding box center [164, 240] width 4 height 4
checkbox input "false"
click at [172, 234] on div "[MEDICAL_DATA]" at bounding box center [169, 230] width 15 height 10
click at [172, 233] on label "[MEDICAL_DATA]" at bounding box center [186, 230] width 48 height 7
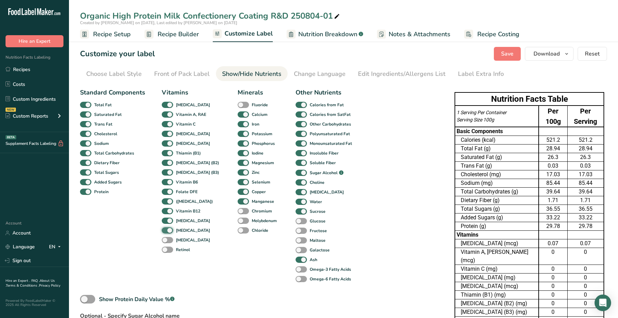
click at [166, 232] on input "[MEDICAL_DATA]" at bounding box center [164, 230] width 4 height 4
click at [172, 227] on label "[MEDICAL_DATA]" at bounding box center [186, 230] width 48 height 7
click at [166, 228] on input "[MEDICAL_DATA]" at bounding box center [164, 230] width 4 height 4
checkbox input "true"
click at [171, 224] on div "[MEDICAL_DATA]" at bounding box center [169, 221] width 15 height 10
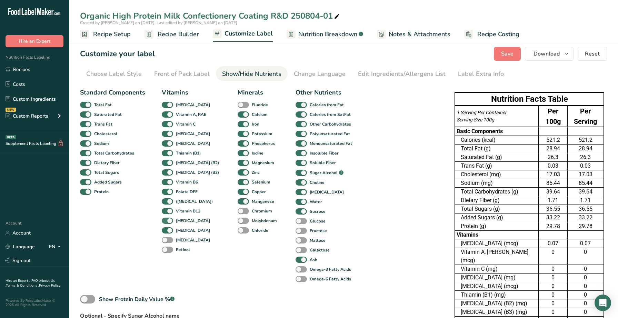
click at [171, 220] on span at bounding box center [167, 221] width 11 height 7
click at [166, 220] on input "[MEDICAL_DATA]" at bounding box center [164, 220] width 4 height 4
checkbox input "false"
click at [170, 231] on span at bounding box center [167, 230] width 11 height 7
click at [166, 231] on input "[MEDICAL_DATA]" at bounding box center [164, 230] width 4 height 4
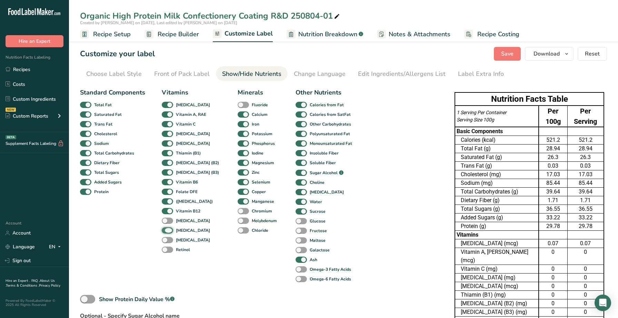
checkbox input "false"
click at [295, 192] on span at bounding box center [300, 192] width 11 height 7
click at [295, 192] on input "[MEDICAL_DATA]" at bounding box center [297, 192] width 4 height 4
checkbox input "false"
click at [295, 122] on span at bounding box center [300, 124] width 11 height 7
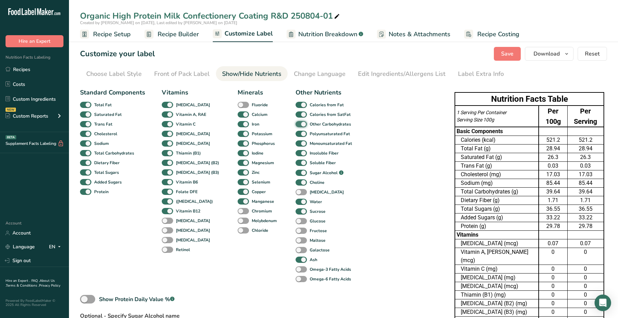
click at [295, 122] on input "Other Carbohydrates" at bounding box center [297, 124] width 4 height 4
checkbox input "false"
click at [561, 56] on button "Download" at bounding box center [549, 54] width 49 height 14
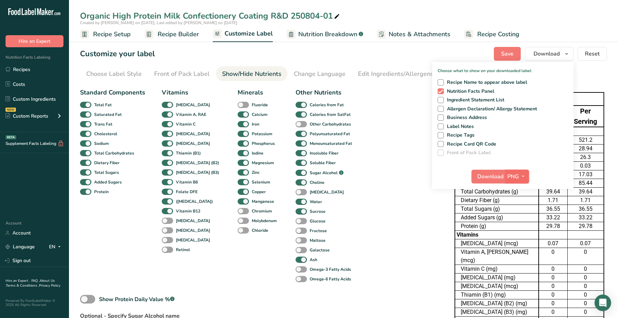
click at [524, 178] on icon "button" at bounding box center [523, 176] width 6 height 9
click at [516, 236] on link "XLSX" at bounding box center [518, 235] width 22 height 11
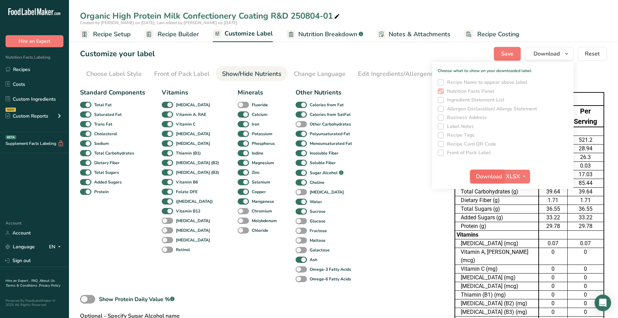
click at [485, 174] on span "Download" at bounding box center [489, 176] width 26 height 8
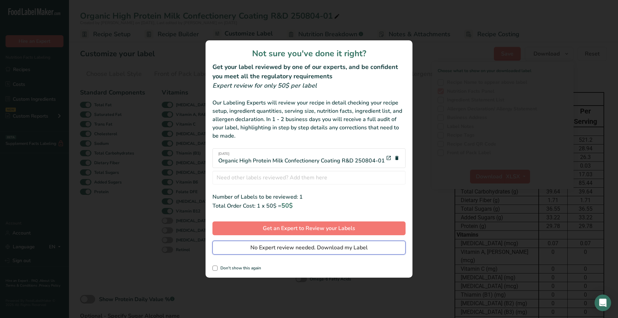
click at [268, 248] on span "No Expert review needed. Download my Label" at bounding box center [308, 247] width 117 height 8
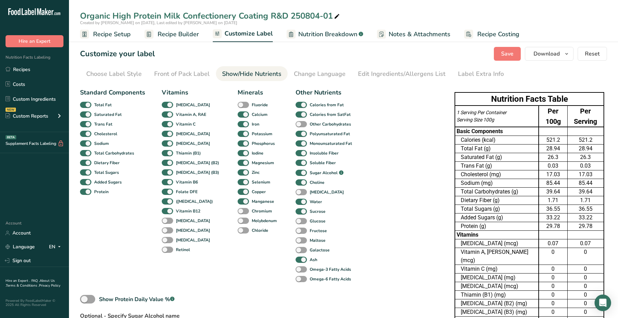
click at [369, 119] on div "Standard Components Total Fat Saturated Fat Trans Fat [MEDICAL_DATA] Sodium Tot…" at bounding box center [260, 219] width 361 height 268
click at [50, 73] on link "Recipes" at bounding box center [34, 69] width 69 height 13
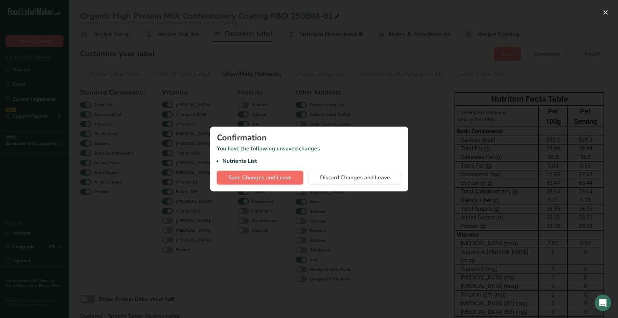
click at [264, 180] on span "Save Changes and Leave" at bounding box center [259, 177] width 63 height 8
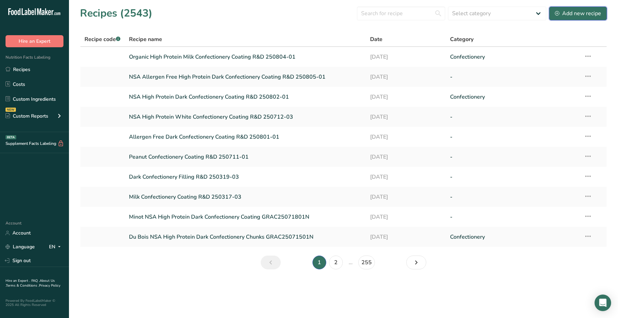
click at [581, 18] on button "Add new recipe" at bounding box center [578, 14] width 58 height 14
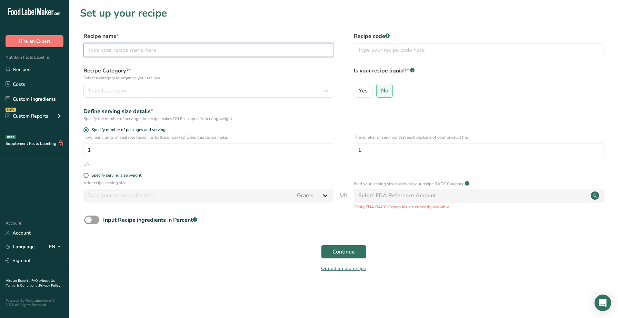
click at [320, 51] on input "text" at bounding box center [208, 50] width 250 height 14
click at [183, 51] on input "Organic High Protein Yogurt Flavored Confectionery Coating R&D" at bounding box center [208, 50] width 250 height 14
drag, startPoint x: 182, startPoint y: 51, endPoint x: 158, endPoint y: 50, distance: 24.5
click at [158, 50] on input "Organic High Protein Yogurt Flavored Confectionery Coating R&D" at bounding box center [208, 50] width 250 height 14
click at [269, 46] on input "Organic High Protein Yogurt Confectionery Coating R&D" at bounding box center [208, 50] width 250 height 14
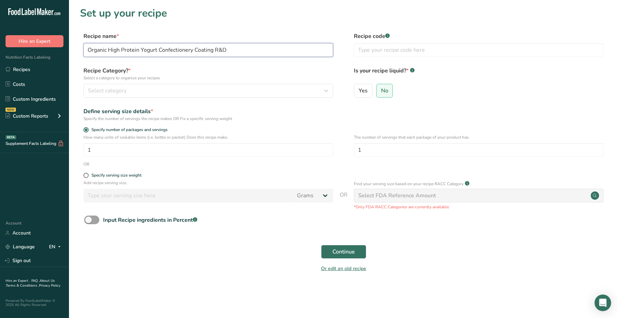
click at [225, 49] on input "Organic High Protein Yogurt Confectionery Coating R&D" at bounding box center [208, 50] width 250 height 14
type input "Organic High Protein Yogurt Confectionery Coating R&D 250803-01"
click at [308, 87] on div "Select category" at bounding box center [206, 91] width 236 height 8
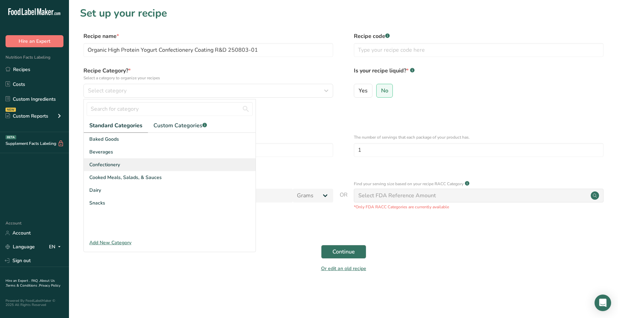
click at [134, 164] on div "Confectionery" at bounding box center [170, 164] width 172 height 13
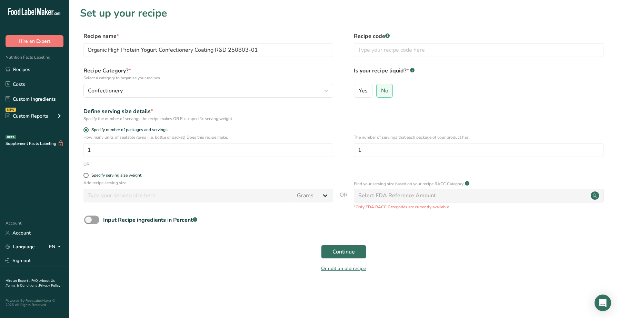
click at [98, 178] on div "Specify serving size weight" at bounding box center [208, 176] width 250 height 7
click at [88, 177] on label "Specify serving size weight" at bounding box center [208, 175] width 250 height 5
click at [88, 177] on input "Specify serving size weight" at bounding box center [85, 175] width 4 height 4
radio input "true"
radio input "false"
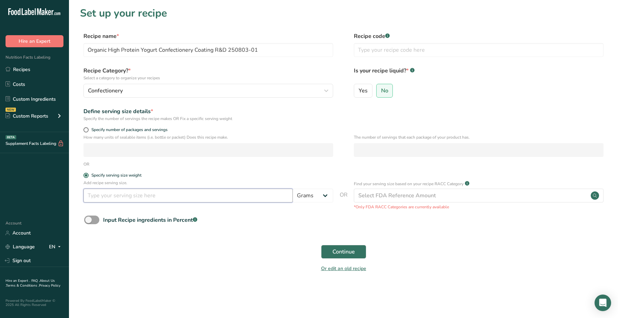
click at [97, 196] on input "number" at bounding box center [187, 196] width 209 height 14
type input "100"
click at [348, 248] on span "Continue" at bounding box center [343, 252] width 22 height 8
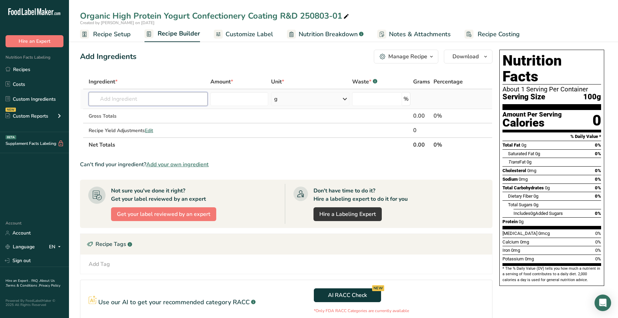
click at [150, 100] on input "text" at bounding box center [148, 99] width 119 height 14
type input "0"
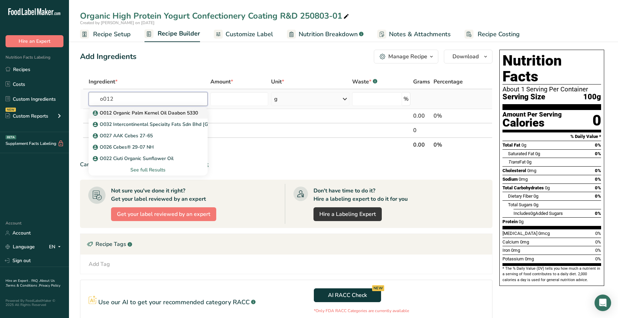
type input "o012"
click at [152, 113] on p "O012 Organic Palm Kernel Oil Daabon 5330" at bounding box center [146, 112] width 104 height 7
type input "O012 Organic Palm Kernel Oil Daabon 5330"
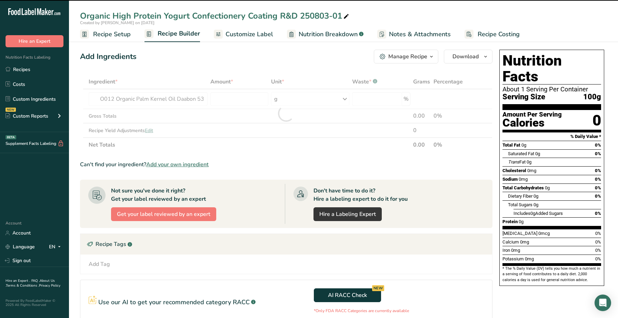
type input "0"
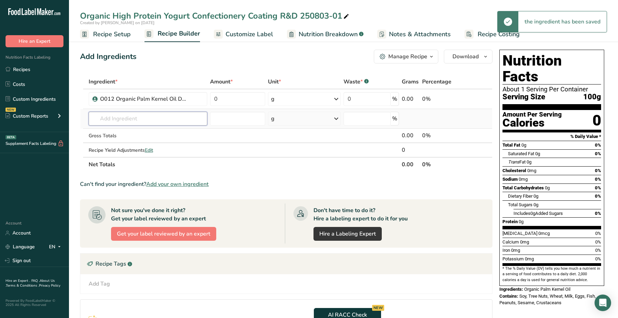
click at [198, 123] on input "text" at bounding box center [148, 119] width 119 height 14
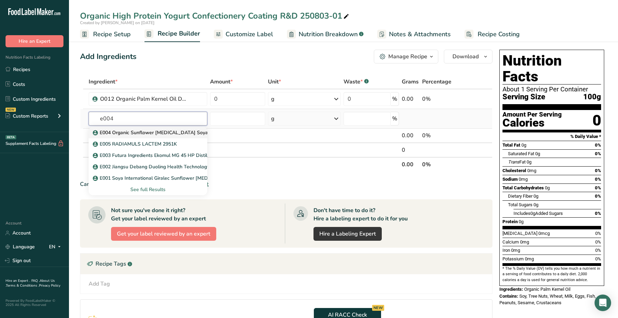
type input "e004"
click at [188, 137] on link "E004 Organic Sunflower [MEDICAL_DATA] Soya International" at bounding box center [148, 132] width 119 height 11
type input "E004 Organic Sunflower [MEDICAL_DATA] Soya International"
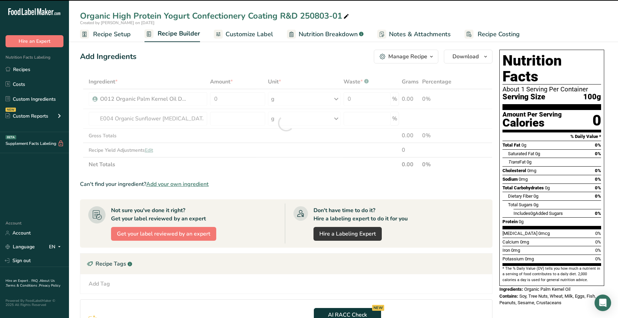
type input "0"
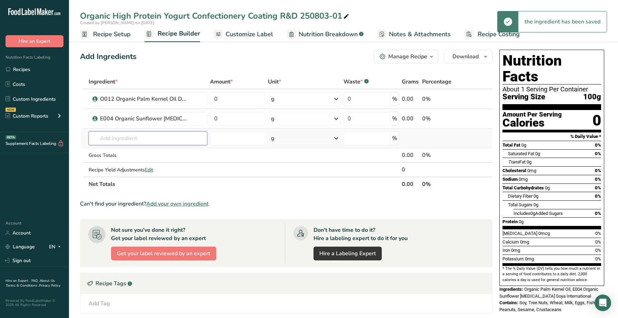
click at [145, 135] on input "text" at bounding box center [148, 138] width 119 height 14
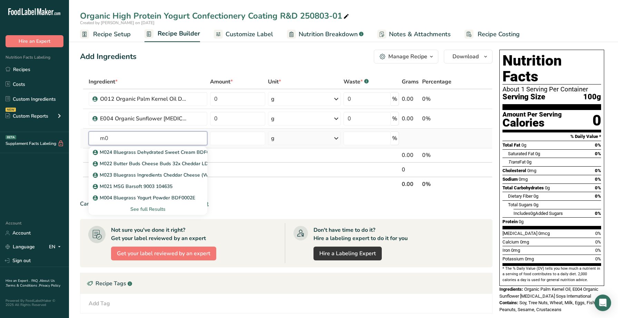
type input "m"
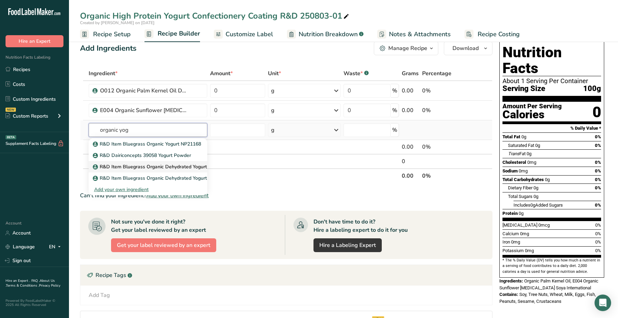
scroll to position [10, 0]
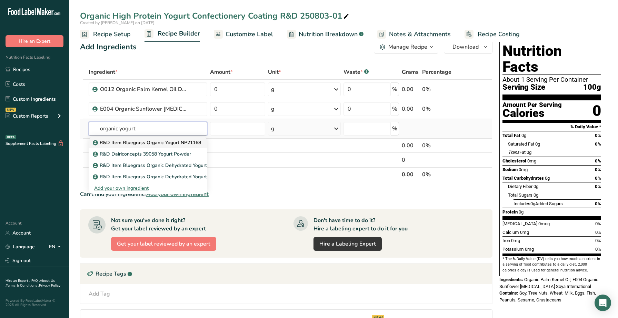
type input "organic yogurt"
click at [166, 145] on p "R&D Item Bluegrass Organic Yogurt NP21168" at bounding box center [147, 142] width 107 height 7
type input "R&D Item Bluegrass Organic Yogurt NP21168"
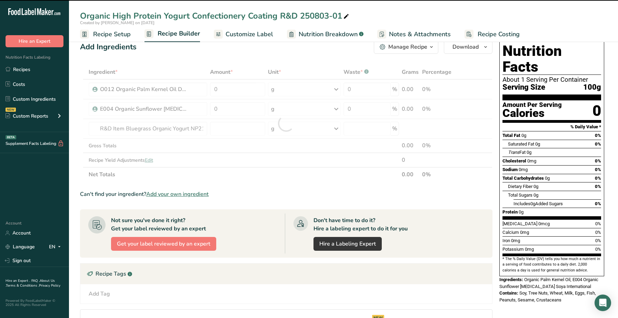
type input "0"
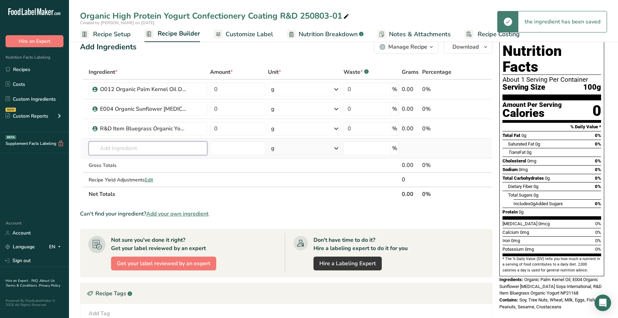
click at [139, 145] on input "text" at bounding box center [148, 148] width 119 height 14
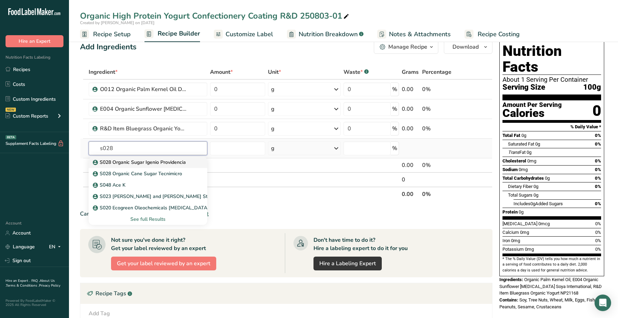
type input "s028"
click at [157, 162] on p "S028 Organic Sugar Igenio Providencia" at bounding box center [140, 162] width 92 height 7
type input "S028 Organic Sugar Igenio Providencia"
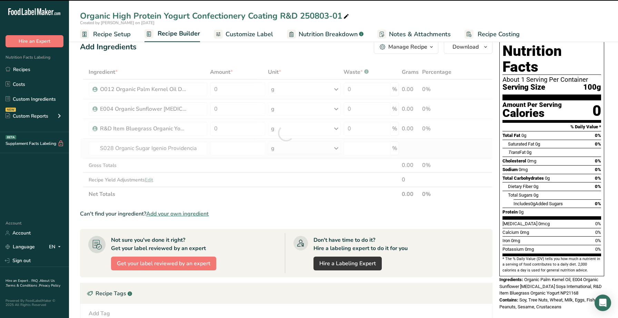
type input "0"
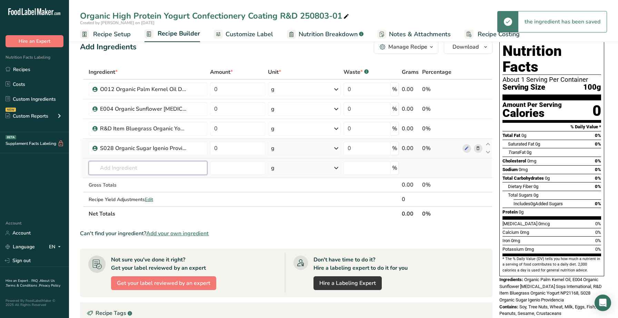
click at [138, 164] on input "text" at bounding box center [148, 168] width 119 height 14
click at [117, 151] on div "S028 Organic Sugar Igenio Providencia" at bounding box center [143, 148] width 86 height 8
click at [113, 149] on div "S028 Organic Sugar Igenio Providencia" at bounding box center [143, 148] width 86 height 8
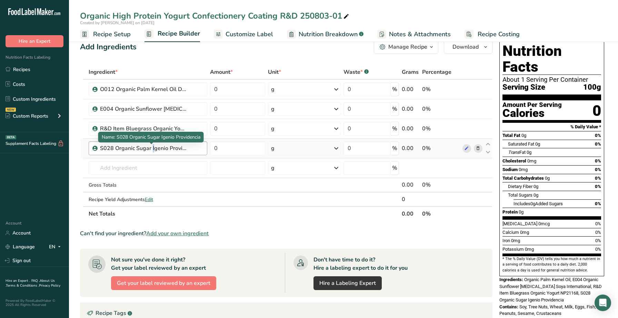
click at [113, 149] on div "S028 Organic Sugar Igenio Providencia" at bounding box center [143, 148] width 86 height 8
click at [481, 150] on span at bounding box center [478, 148] width 8 height 8
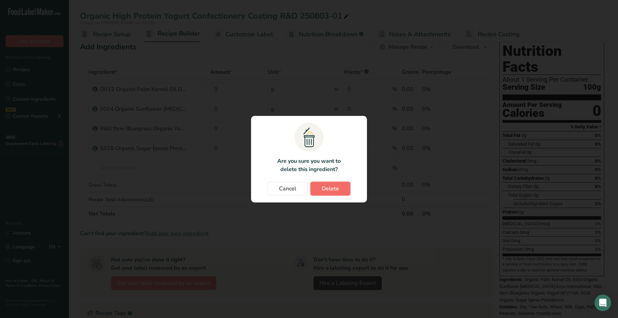
click at [321, 187] on button "Delete" at bounding box center [330, 189] width 40 height 14
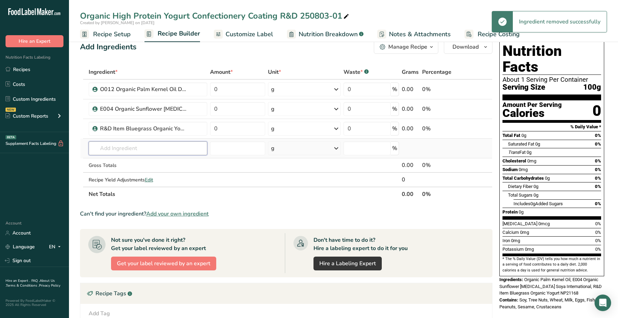
click at [119, 153] on input "text" at bounding box center [148, 148] width 119 height 14
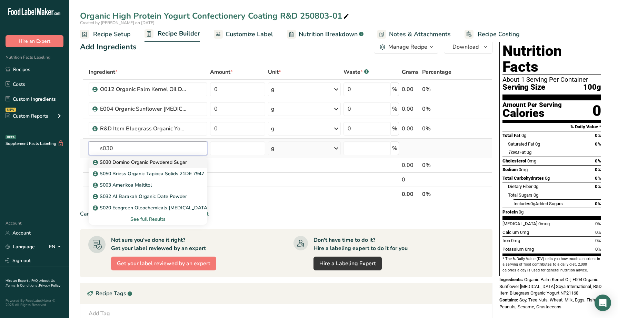
type input "s030"
click at [135, 163] on p "S030 Domino Organic Powdered Sugar" at bounding box center [140, 162] width 93 height 7
type input "S030 Domino Organic Powdered Sugar"
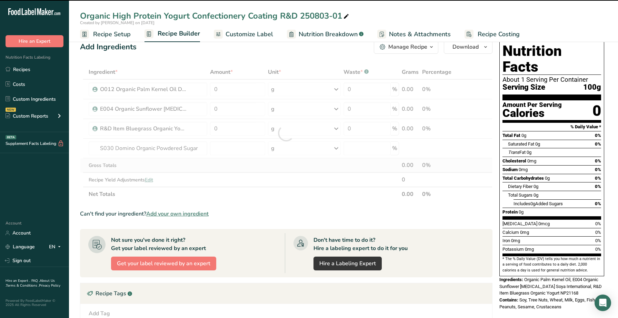
type input "0"
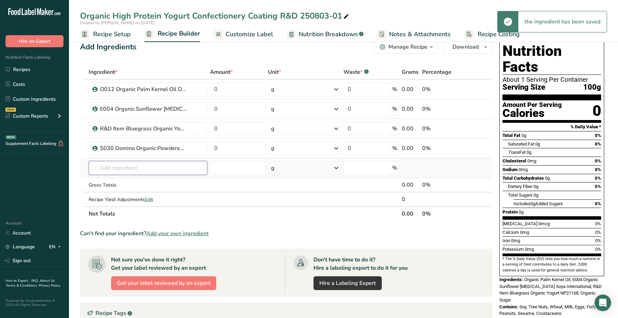
click at [125, 163] on input "text" at bounding box center [148, 168] width 119 height 14
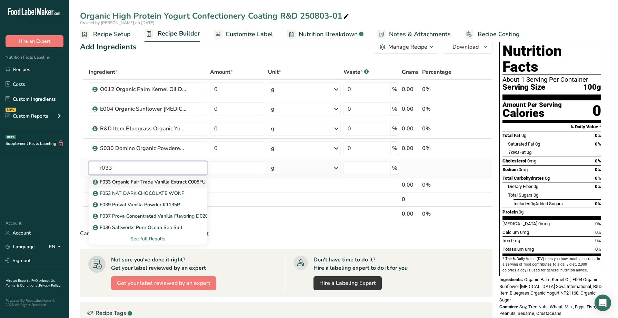
type input "f033"
click at [155, 182] on p "F033 Organic Fair Trade Vanilla Extract C008FU" at bounding box center [149, 181] width 111 height 7
type input "F033 Organic Fair Trade Vanilla Extract C008FU"
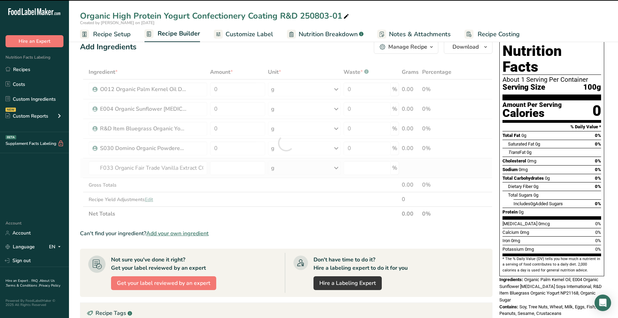
type input "0"
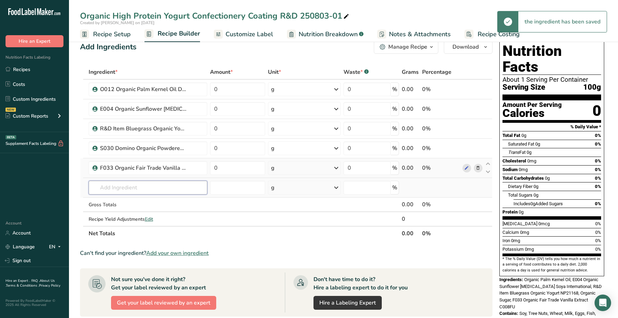
click at [157, 182] on input "text" at bounding box center [148, 188] width 119 height 14
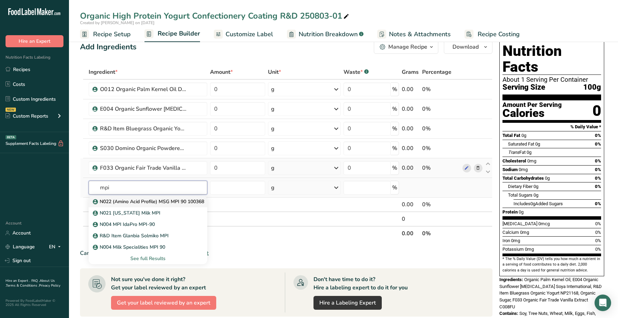
type input "mpi"
click at [183, 201] on p "N022 (Amino Acid Profile) MSG MPI 90 100368" at bounding box center [149, 201] width 110 height 7
type input "N022 (Amino Acid Profile) MSG MPI 90 100368"
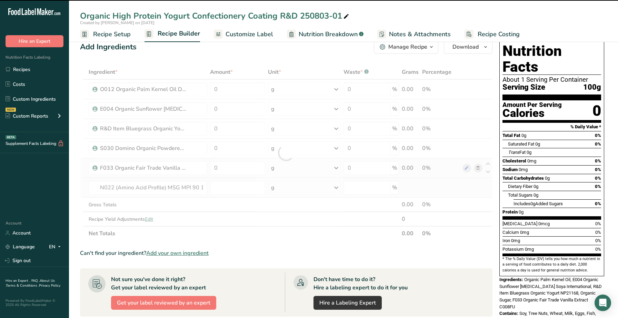
type input "0"
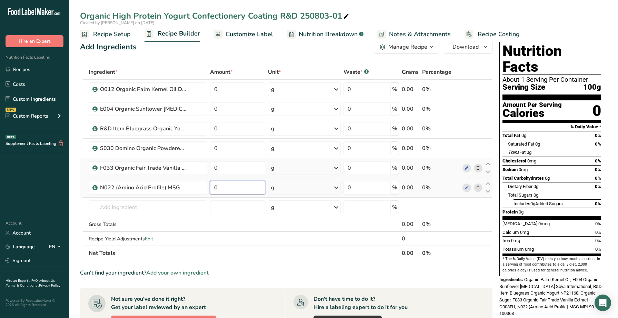
click at [235, 189] on input "0" at bounding box center [237, 188] width 55 height 14
type input "33.4"
click at [246, 168] on div "Ingredient * Amount * Unit * Waste * .a-a{fill:#347362;}.b-a{fill:#fff;} Grams …" at bounding box center [286, 162] width 412 height 195
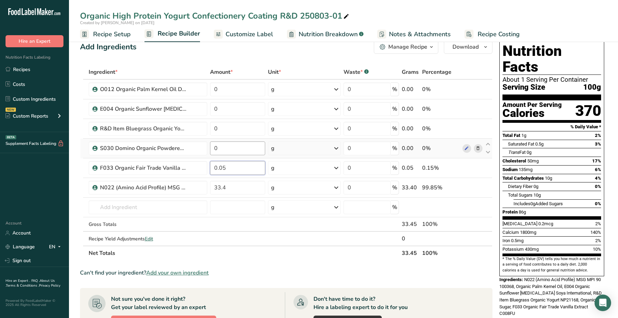
type input "0.05"
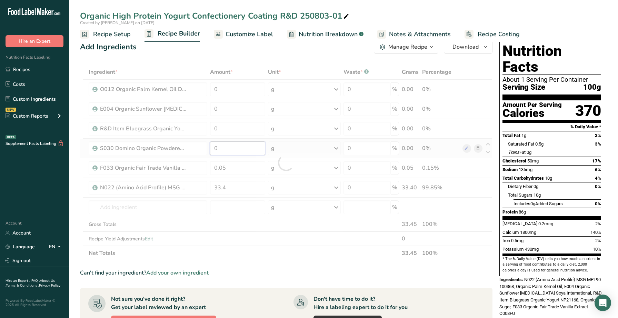
click at [252, 148] on div "Ingredient * Amount * Unit * Waste * .a-a{fill:#347362;}.b-a{fill:#fff;} Grams …" at bounding box center [286, 162] width 412 height 195
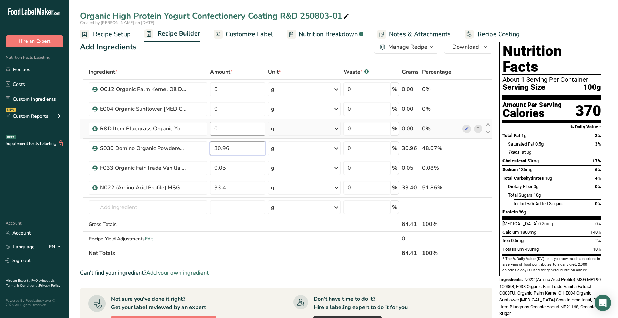
type input "30.96"
click at [246, 128] on div "Ingredient * Amount * Unit * Waste * .a-a{fill:#347362;}.b-a{fill:#fff;} Grams …" at bounding box center [286, 162] width 412 height 195
type input "6.22"
click at [256, 115] on div "Ingredient * Amount * Unit * Waste * .a-a{fill:#347362;}.b-a{fill:#fff;} Grams …" at bounding box center [286, 162] width 412 height 195
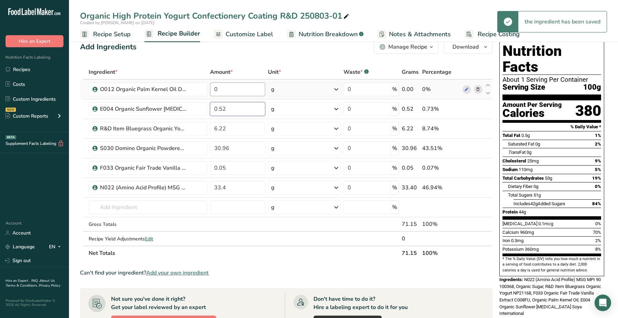
type input "0.52"
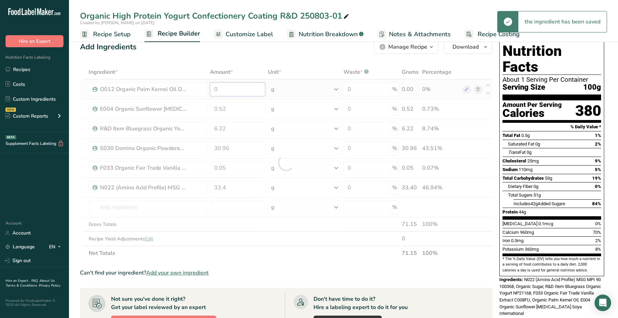
click at [254, 88] on div "Ingredient * Amount * Unit * Waste * .a-a{fill:#347362;}.b-a{fill:#fff;} Grams …" at bounding box center [286, 162] width 412 height 195
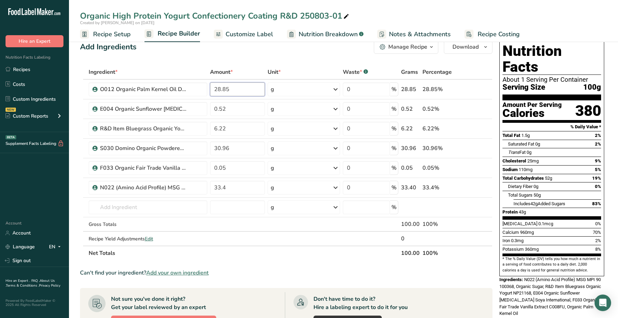
type input "28.85"
click at [256, 32] on span "Customize Label" at bounding box center [249, 34] width 48 height 9
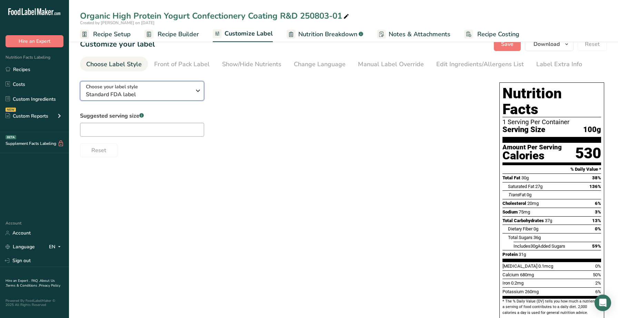
click at [184, 91] on span "Standard FDA label" at bounding box center [138, 94] width 105 height 8
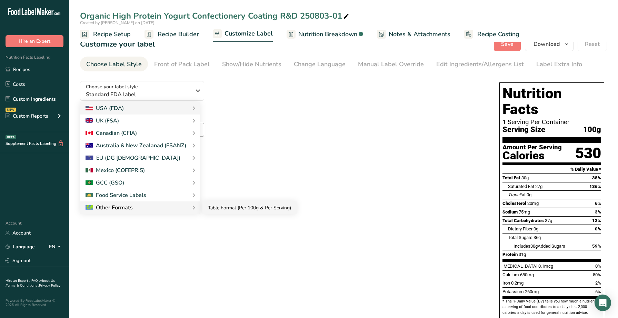
click at [219, 210] on link "Table Format (Per 100g & Per Serving)" at bounding box center [249, 207] width 94 height 13
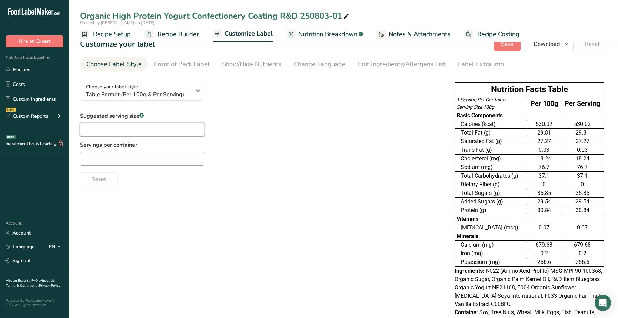
click at [153, 130] on input "text" at bounding box center [142, 130] width 124 height 14
click at [183, 96] on span "Table Format (Per 100g & Per Serving)" at bounding box center [138, 94] width 105 height 8
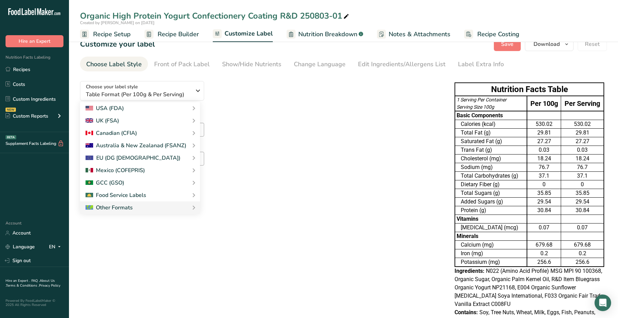
click at [254, 103] on div "Choose your label style Table Format (Per 100g & Per Serving) USA (FDA) Standar…" at bounding box center [260, 130] width 361 height 111
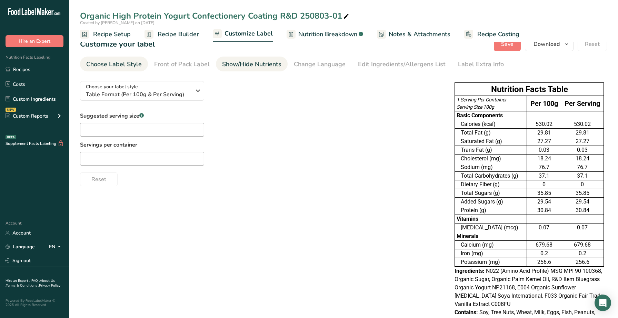
click at [255, 64] on div "Show/Hide Nutrients" at bounding box center [251, 64] width 59 height 9
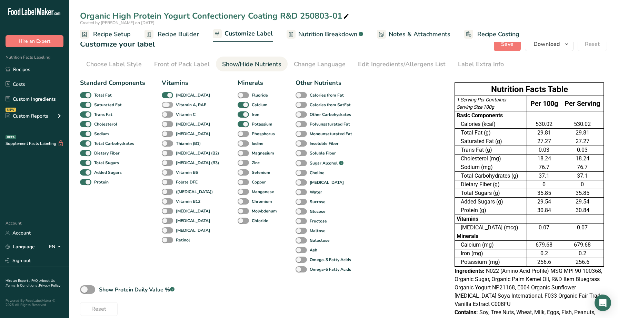
click at [185, 104] on b "Vitamin A, RAE" at bounding box center [191, 105] width 30 height 6
click at [166, 104] on input "Vitamin A, RAE" at bounding box center [164, 104] width 4 height 4
checkbox input "true"
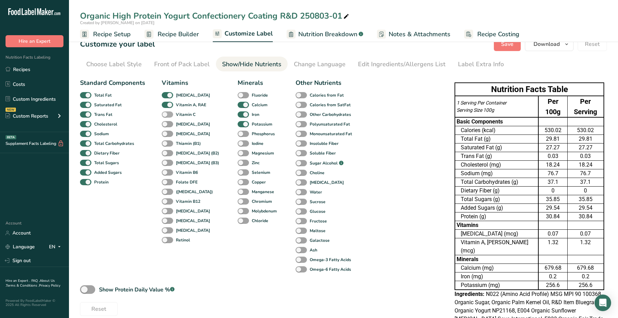
click at [184, 116] on b "Vitamin C" at bounding box center [186, 114] width 20 height 6
click at [166, 116] on input "Vitamin C" at bounding box center [164, 114] width 4 height 4
checkbox input "true"
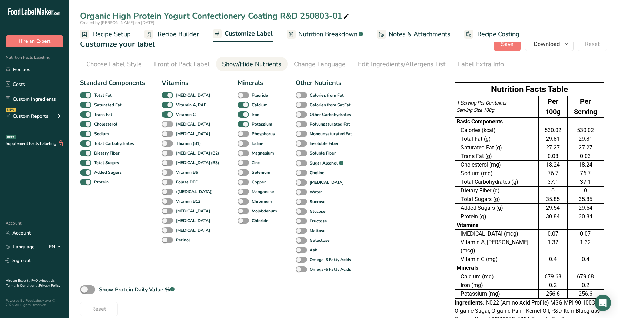
click at [183, 125] on b "[MEDICAL_DATA]" at bounding box center [193, 124] width 34 height 6
click at [166, 125] on input "[MEDICAL_DATA]" at bounding box center [164, 124] width 4 height 4
checkbox input "true"
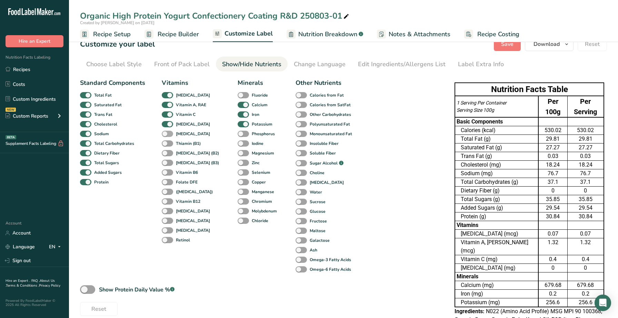
click at [183, 132] on b "[MEDICAL_DATA]" at bounding box center [193, 134] width 34 height 6
click at [166, 132] on input "[MEDICAL_DATA]" at bounding box center [164, 133] width 4 height 4
checkbox input "true"
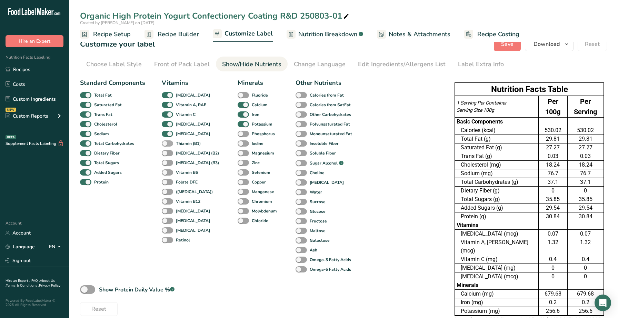
click at [183, 141] on b "Thiamin (B1)" at bounding box center [188, 143] width 25 height 6
click at [166, 141] on input "Thiamin (B1)" at bounding box center [164, 143] width 4 height 4
checkbox input "true"
click at [182, 155] on b "[MEDICAL_DATA] (B2)" at bounding box center [197, 153] width 43 height 6
click at [166, 155] on input "[MEDICAL_DATA] (B2)" at bounding box center [164, 153] width 4 height 4
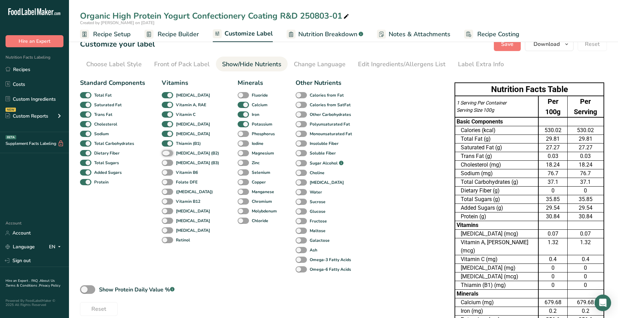
checkbox input "true"
click at [182, 167] on div "Vitamins [MEDICAL_DATA] Vitamin A, RAE Vitamin C [MEDICAL_DATA] [MEDICAL_DATA] …" at bounding box center [191, 176] width 59 height 196
click at [182, 177] on div "Vitamins [MEDICAL_DATA] Vitamin A, RAE Vitamin C [MEDICAL_DATA] [MEDICAL_DATA] …" at bounding box center [191, 176] width 59 height 196
click at [182, 168] on div "Vitamins [MEDICAL_DATA] Vitamin A, RAE Vitamin C [MEDICAL_DATA] [MEDICAL_DATA] …" at bounding box center [191, 176] width 59 height 196
click at [182, 164] on b "[MEDICAL_DATA] (B3)" at bounding box center [197, 163] width 43 height 6
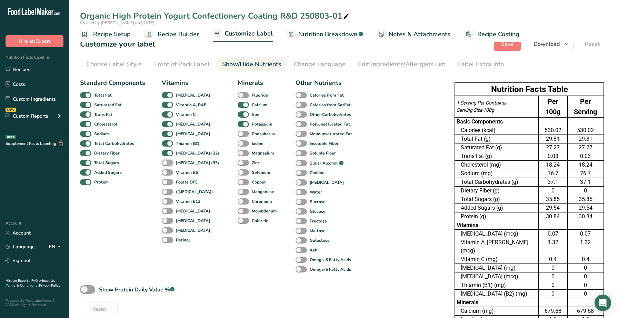
click at [166, 164] on input "[MEDICAL_DATA] (B3)" at bounding box center [164, 162] width 4 height 4
checkbox input "true"
click at [182, 173] on b "Vitamin B6" at bounding box center [187, 172] width 22 height 6
click at [166, 173] on input "Vitamin B6" at bounding box center [164, 172] width 4 height 4
checkbox input "true"
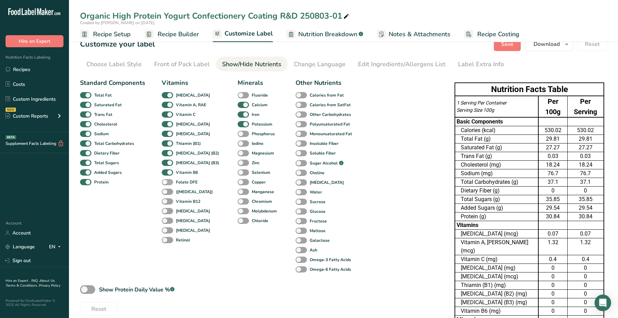
click at [182, 182] on b "Folate DFE" at bounding box center [187, 182] width 22 height 6
click at [166, 182] on input "Folate DFE" at bounding box center [164, 182] width 4 height 4
checkbox input "true"
click at [182, 188] on div "Vitamins [MEDICAL_DATA] Vitamin A, RAE Vitamin C [MEDICAL_DATA] [MEDICAL_DATA] …" at bounding box center [191, 176] width 59 height 196
click at [182, 195] on div "Vitamins [MEDICAL_DATA] Vitamin A, RAE Vitamin C [MEDICAL_DATA] [MEDICAL_DATA] …" at bounding box center [191, 176] width 59 height 196
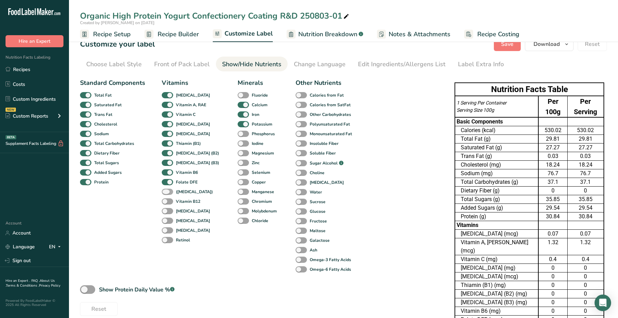
click at [182, 195] on label "([MEDICAL_DATA])" at bounding box center [187, 192] width 51 height 7
click at [166, 194] on input "([MEDICAL_DATA])" at bounding box center [164, 191] width 4 height 4
checkbox input "true"
click at [183, 203] on b "Vitamin B12" at bounding box center [188, 201] width 24 height 6
click at [166, 203] on input "Vitamin B12" at bounding box center [164, 201] width 4 height 4
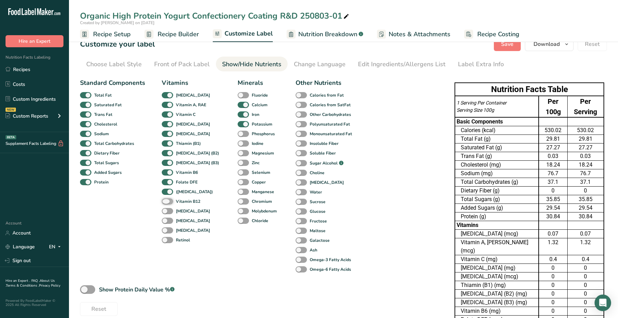
checkbox input "true"
click at [238, 190] on span at bounding box center [243, 192] width 11 height 7
click at [238, 190] on input "Manganese" at bounding box center [240, 191] width 4 height 4
checkbox input "true"
click at [238, 184] on span at bounding box center [243, 182] width 11 height 7
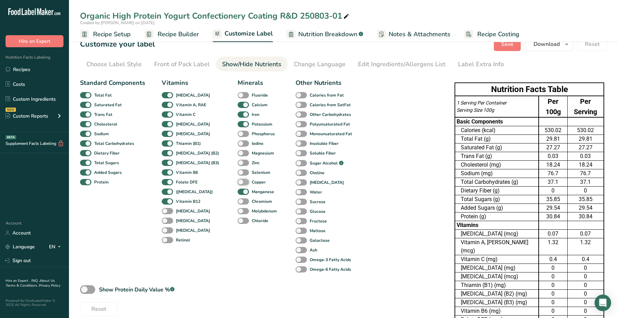
click at [238, 184] on input "Copper" at bounding box center [240, 182] width 4 height 4
checkbox input "true"
click at [238, 173] on span at bounding box center [243, 172] width 11 height 7
click at [238, 173] on input "Selenium" at bounding box center [240, 172] width 4 height 4
checkbox input "true"
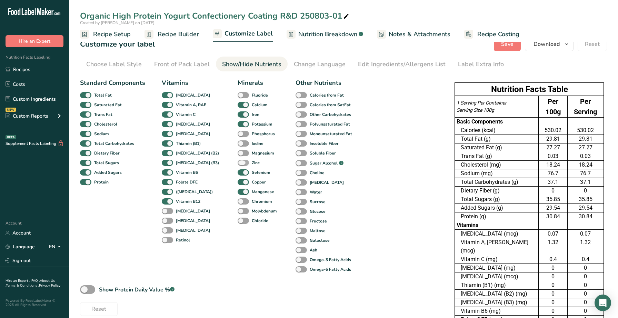
click at [238, 164] on span at bounding box center [243, 163] width 11 height 7
click at [238, 164] on input "Zinc" at bounding box center [240, 162] width 4 height 4
checkbox input "true"
click at [238, 150] on span at bounding box center [243, 153] width 11 height 7
click at [238, 151] on input "Magnesium" at bounding box center [240, 153] width 4 height 4
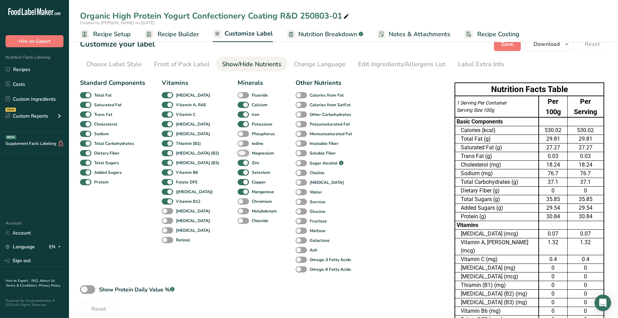
checkbox input "true"
click at [238, 143] on span at bounding box center [243, 143] width 11 height 7
click at [238, 143] on input "Iodine" at bounding box center [240, 143] width 4 height 4
checkbox input "true"
click at [238, 136] on span at bounding box center [243, 134] width 11 height 7
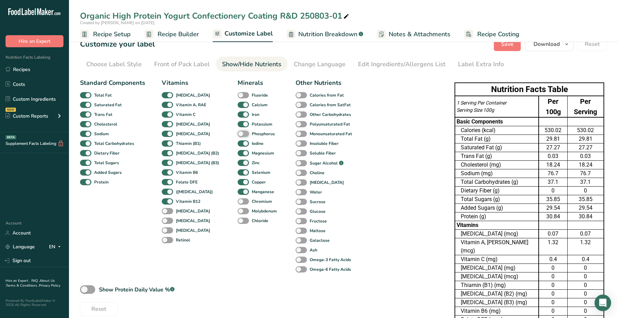
click at [238, 136] on input "Phosphorus" at bounding box center [240, 133] width 4 height 4
checkbox input "true"
click at [295, 97] on span at bounding box center [300, 95] width 11 height 7
click at [295, 97] on input "Calories from Fat" at bounding box center [297, 95] width 4 height 4
checkbox input "true"
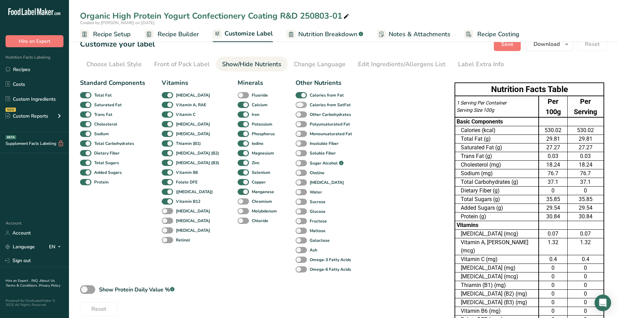
click at [295, 104] on span at bounding box center [300, 105] width 11 height 7
click at [295, 104] on input "Calories from SatFat" at bounding box center [297, 104] width 4 height 4
checkbox input "true"
click at [295, 124] on span at bounding box center [300, 124] width 11 height 7
click at [295, 124] on input "Polyunsaturated Fat" at bounding box center [297, 124] width 4 height 4
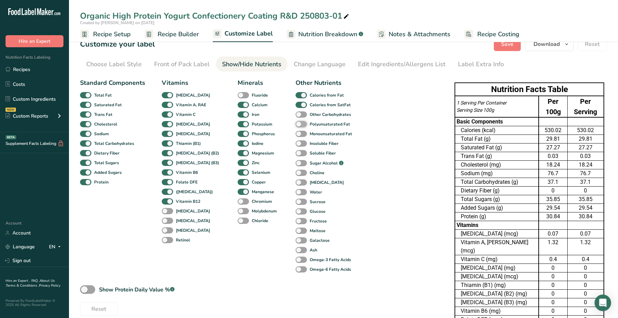
checkbox input "true"
click at [295, 132] on span at bounding box center [300, 134] width 11 height 7
click at [295, 132] on input "Monounsaturated Fat" at bounding box center [297, 133] width 4 height 4
checkbox input "true"
click at [295, 145] on span at bounding box center [300, 143] width 11 height 7
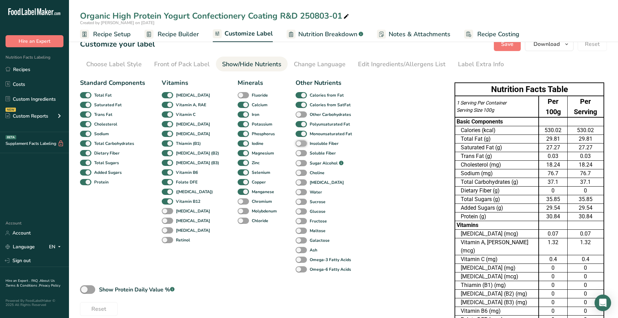
click at [295, 145] on input "Insoluble Fiber" at bounding box center [297, 143] width 4 height 4
checkbox input "true"
click at [295, 154] on span at bounding box center [300, 153] width 11 height 7
click at [295, 154] on input "Soluble Fiber" at bounding box center [297, 153] width 4 height 4
checkbox input "true"
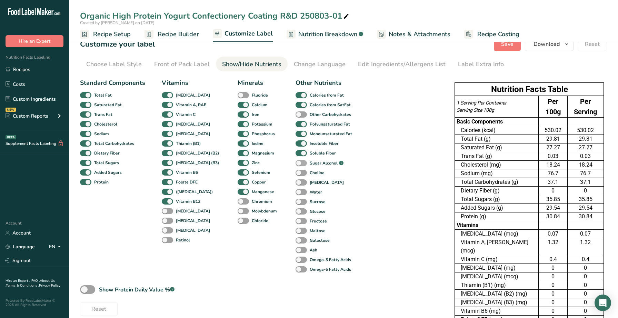
click at [295, 161] on span at bounding box center [300, 163] width 11 height 7
click at [295, 161] on input "Sugar Alcohol .a-a{fill:#347362;}.b-a{fill:#fff;}" at bounding box center [297, 163] width 4 height 4
checkbox input "true"
click at [295, 178] on div "[MEDICAL_DATA]" at bounding box center [302, 183] width 15 height 10
click at [295, 175] on span at bounding box center [300, 173] width 11 height 7
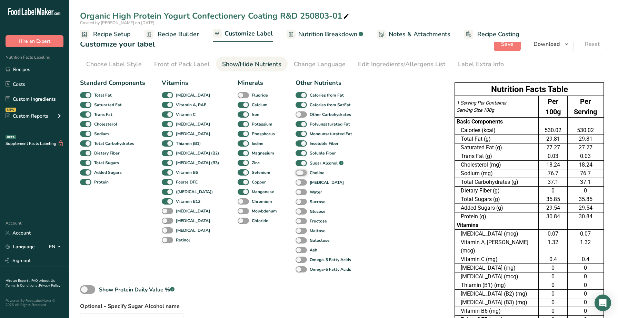
click at [295, 175] on input "Choline" at bounding box center [297, 172] width 4 height 4
checkbox input "true"
click at [295, 188] on div "Water" at bounding box center [302, 192] width 15 height 10
click at [295, 192] on span at bounding box center [300, 192] width 11 height 7
click at [295, 192] on input "Water" at bounding box center [297, 192] width 4 height 4
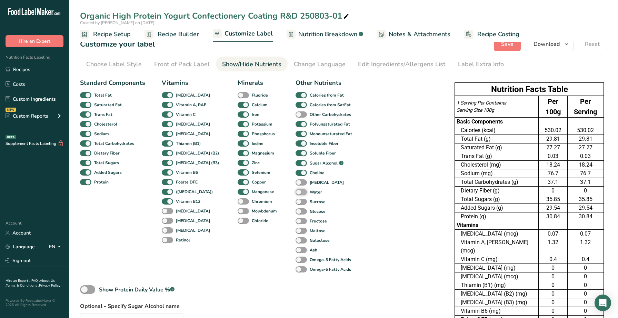
checkbox input "true"
click at [295, 203] on span at bounding box center [300, 202] width 11 height 7
click at [295, 203] on input "Sucrose" at bounding box center [297, 201] width 4 height 4
checkbox input "true"
click at [295, 246] on div "Ash" at bounding box center [302, 250] width 15 height 10
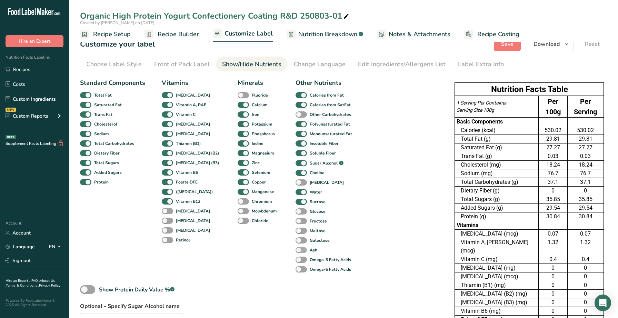
click at [295, 248] on span at bounding box center [300, 250] width 11 height 7
click at [295, 248] on input "Ash" at bounding box center [297, 250] width 4 height 4
checkbox input "true"
click at [565, 45] on icon "button" at bounding box center [567, 44] width 6 height 9
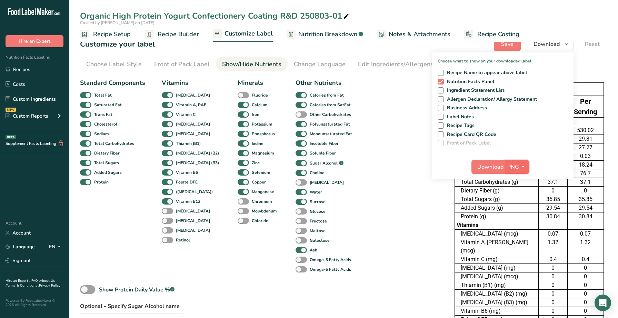
click at [524, 164] on icon "button" at bounding box center [523, 166] width 6 height 9
click at [515, 224] on link "XLSX" at bounding box center [518, 226] width 22 height 11
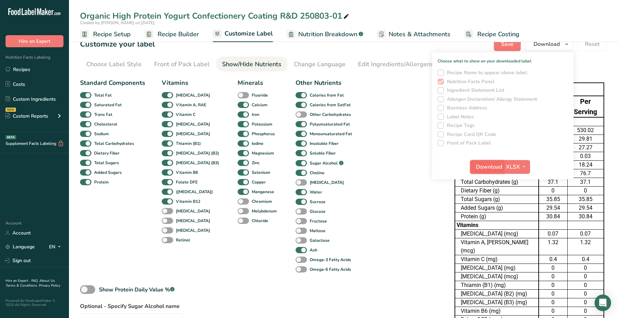
click at [494, 168] on span "Download" at bounding box center [489, 167] width 26 height 8
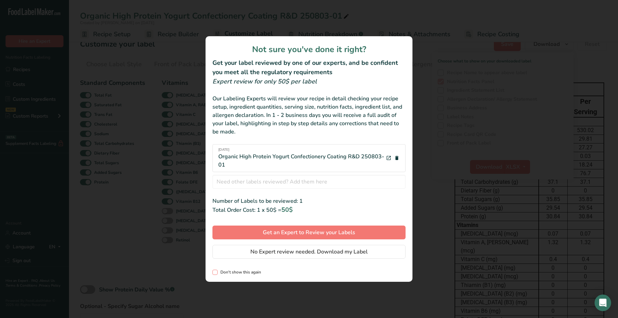
click at [215, 273] on span "review labels modal" at bounding box center [214, 272] width 5 height 5
click at [215, 273] on input "Don't show this again" at bounding box center [214, 272] width 4 height 4
checkbox input "true"
click at [238, 252] on button "No Expert review needed. Download my Label" at bounding box center [308, 252] width 193 height 14
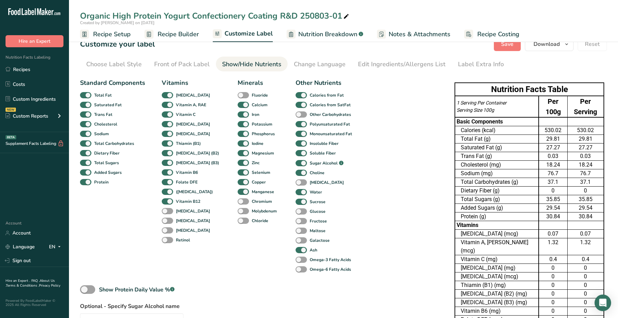
click at [402, 131] on div "Standard Components Total Fat Saturated Fat Trans Fat [MEDICAL_DATA] Sodium Tot…" at bounding box center [260, 209] width 361 height 268
click at [502, 45] on button "Save" at bounding box center [507, 44] width 27 height 14
click at [508, 48] on div "Save Download Choose what to show on your downloaded label Recipe Name to appea…" at bounding box center [550, 44] width 113 height 14
